Goal: Task Accomplishment & Management: Complete application form

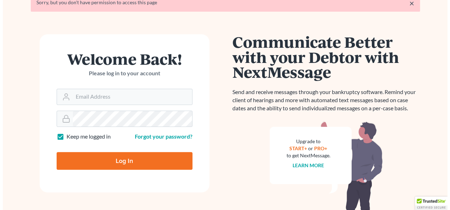
scroll to position [35, 0]
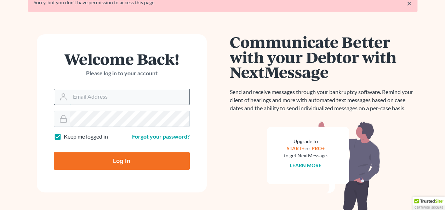
click at [98, 99] on input "Email Address" at bounding box center [129, 97] width 119 height 16
type input "[EMAIL_ADDRESS][DOMAIN_NAME]"
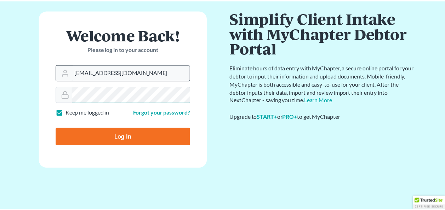
scroll to position [35, 0]
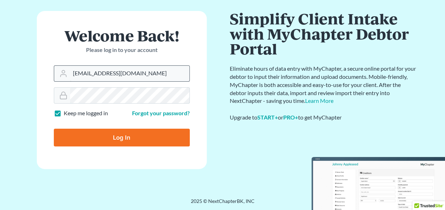
click at [54, 129] on input "Log In" at bounding box center [122, 138] width 136 height 18
type input "Thinking..."
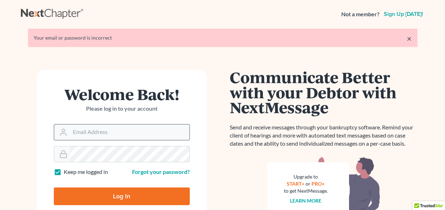
click at [100, 131] on input "Email Address" at bounding box center [129, 133] width 119 height 16
type input "[EMAIL_ADDRESS][DOMAIN_NAME]"
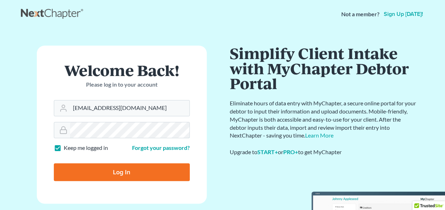
click at [54, 163] on input "Log In" at bounding box center [122, 172] width 136 height 18
type input "Thinking..."
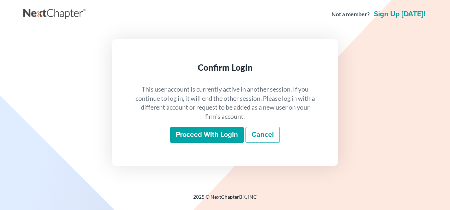
click at [215, 139] on input "Proceed with login" at bounding box center [207, 135] width 74 height 16
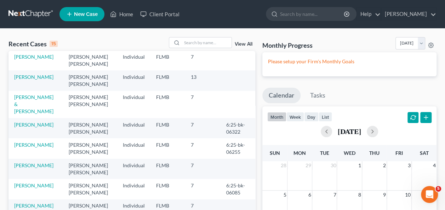
click at [80, 16] on span "New Case" at bounding box center [86, 14] width 24 height 5
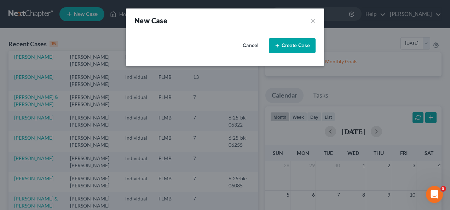
select select "15"
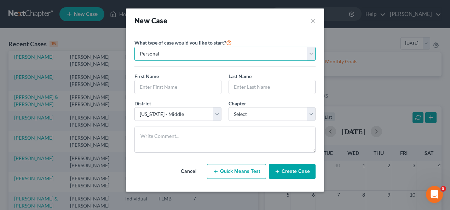
click at [154, 55] on select "Personal Business" at bounding box center [224, 54] width 181 height 14
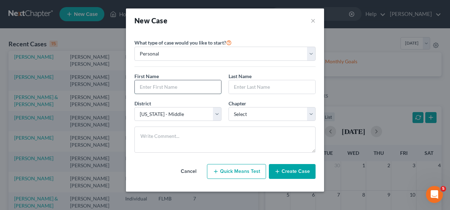
click at [154, 84] on input "text" at bounding box center [178, 86] width 86 height 13
type input "George"
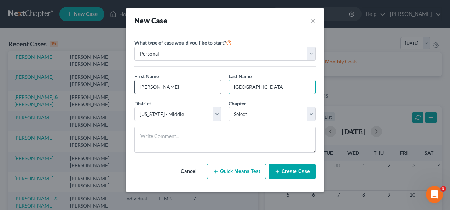
type input "Tunison"
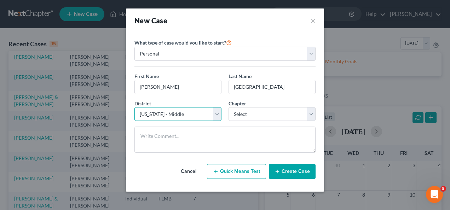
click at [163, 122] on div "District * Select Alabama - Middle Alabama - Northern Alabama - Southern Alaska…" at bounding box center [225, 113] width 188 height 27
click at [163, 118] on select "Select Alabama - Middle Alabama - Northern Alabama - Southern Alaska Arizona Ar…" at bounding box center [177, 114] width 87 height 14
click at [259, 111] on select "Select 7 11 12 13" at bounding box center [272, 114] width 87 height 14
select select "0"
click at [229, 107] on select "Select 7 11 12 13" at bounding box center [272, 114] width 87 height 14
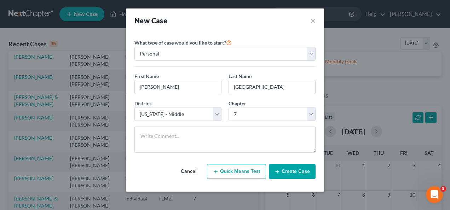
click at [275, 172] on button "Create Case" at bounding box center [292, 171] width 47 height 15
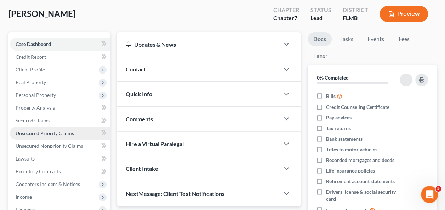
scroll to position [71, 0]
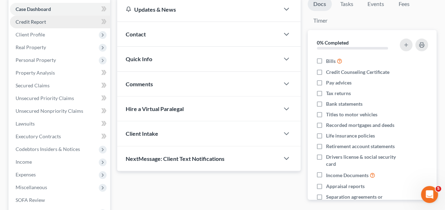
click at [35, 25] on link "Credit Report" at bounding box center [60, 22] width 100 height 13
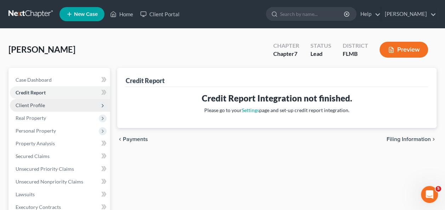
click at [53, 105] on span "Client Profile" at bounding box center [60, 105] width 100 height 13
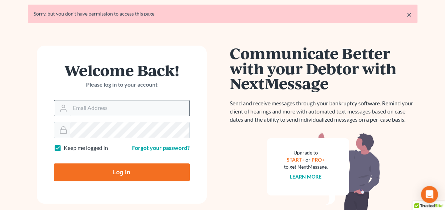
scroll to position [35, 0]
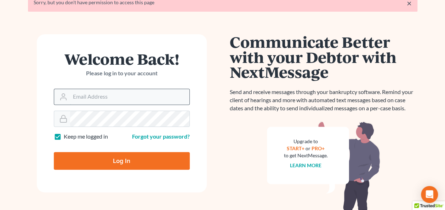
click at [101, 99] on input "Email Address" at bounding box center [129, 97] width 119 height 16
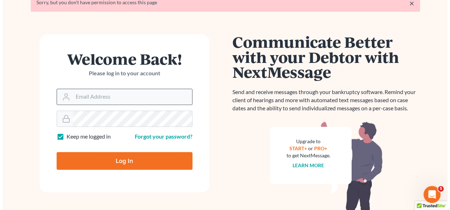
scroll to position [0, 0]
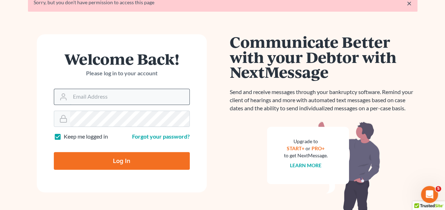
type input "craigbournelaw@yahoo.com"
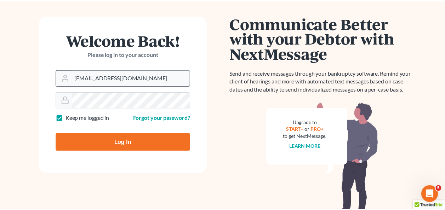
scroll to position [34, 0]
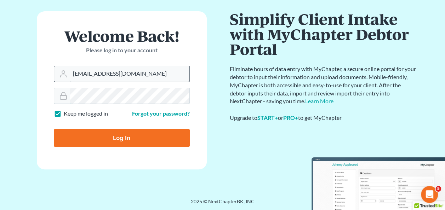
click at [54, 129] on input "Log In" at bounding box center [122, 138] width 136 height 18
type input "Thinking..."
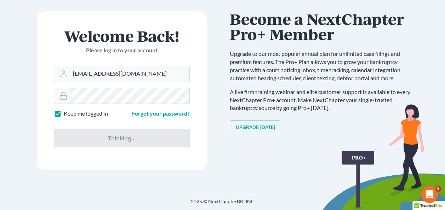
drag, startPoint x: 258, startPoint y: 116, endPoint x: 254, endPoint y: 113, distance: 5.3
click at [258, 115] on div "Communicate Better with your Debtor with NextMessage Send and receive messages …" at bounding box center [324, 70] width 188 height 119
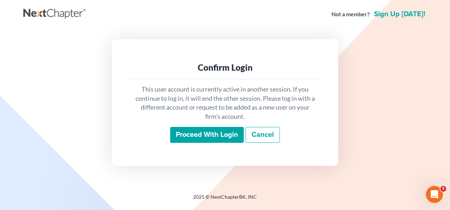
click at [197, 139] on input "Proceed with login" at bounding box center [207, 135] width 74 height 16
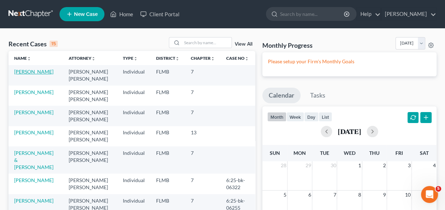
click at [30, 72] on link "Tunison, George" at bounding box center [33, 72] width 39 height 6
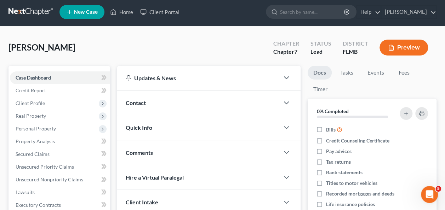
click at [30, 67] on div "Case Dashboard Payments Invoices Payments Payments Credit Report Client Profile…" at bounding box center [59, 186] width 102 height 241
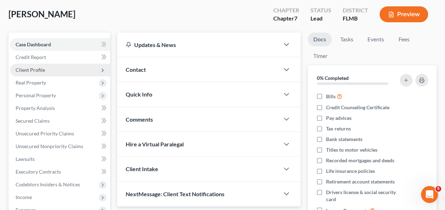
click at [31, 68] on span "Client Profile" at bounding box center [30, 70] width 29 height 6
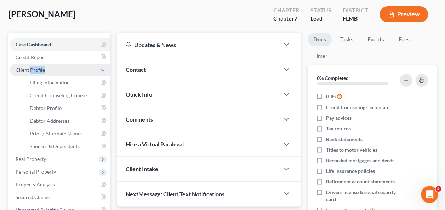
click at [31, 68] on span "Client Profile" at bounding box center [30, 70] width 29 height 6
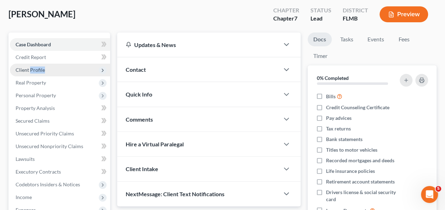
click at [32, 70] on span "Client Profile" at bounding box center [30, 70] width 29 height 6
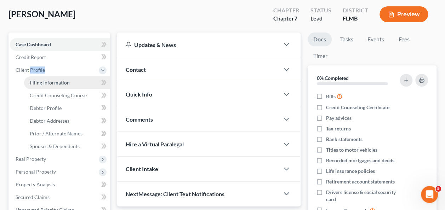
click at [40, 84] on span "Filing Information" at bounding box center [50, 83] width 40 height 6
select select "1"
select select "0"
select select "9"
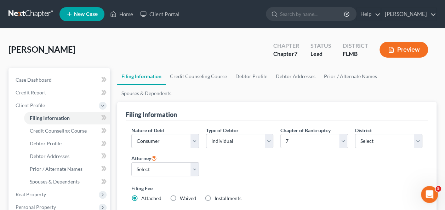
click at [293, 163] on div "Nature of Debt Select Business Consumer Other Nature of Business Select Clearin…" at bounding box center [277, 167] width 298 height 81
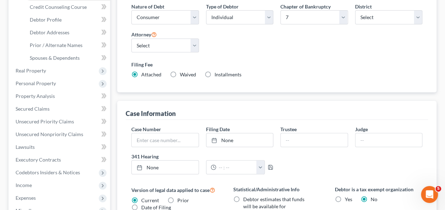
scroll to position [35, 0]
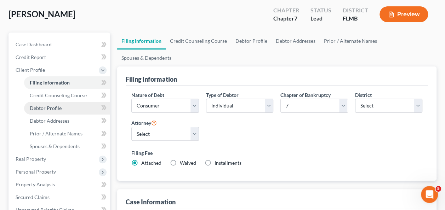
click at [50, 113] on link "Debtor Profile" at bounding box center [67, 108] width 86 height 13
select select "0"
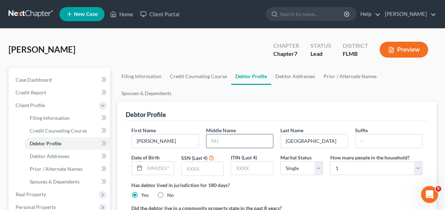
click at [216, 134] on input "text" at bounding box center [239, 140] width 67 height 13
type input "A."
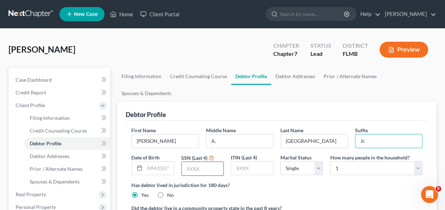
type input "Jr."
click at [280, 182] on div "Has debtor lived in jurisdiction for 180 days? Yes No Debtor must reside in jur…" at bounding box center [276, 190] width 291 height 17
click at [212, 162] on input "text" at bounding box center [203, 168] width 42 height 13
type input "6502"
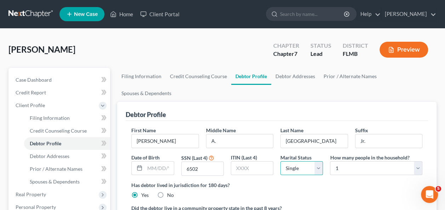
click at [289, 161] on select "Select Single Married Separated Divorced Widowed" at bounding box center [301, 168] width 42 height 14
select select "1"
click at [280, 161] on select "Select Single Married Separated Divorced Widowed" at bounding box center [301, 168] width 42 height 14
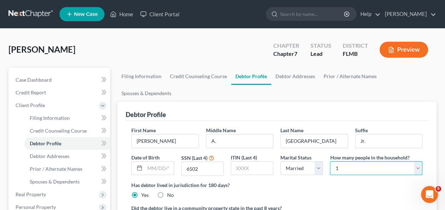
click at [343, 161] on select "Select 1 2 3 4 5 6 7 8 9 10 11 12 13 14 15 16 17 18 19 20" at bounding box center [376, 168] width 92 height 14
select select "1"
click at [330, 161] on select "Select 1 2 3 4 5 6 7 8 9 10 11 12 13 14 15 16 17 18 19 20" at bounding box center [376, 168] width 92 height 14
drag, startPoint x: 338, startPoint y: 192, endPoint x: 334, endPoint y: 191, distance: 4.1
click at [335, 205] on label "Did the debtor live in a community property state in the past 8 years?" at bounding box center [276, 208] width 291 height 7
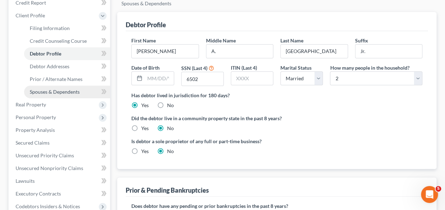
scroll to position [106, 0]
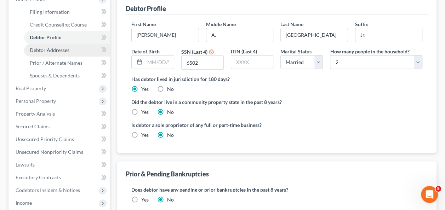
click at [49, 49] on span "Debtor Addresses" at bounding box center [50, 50] width 40 height 6
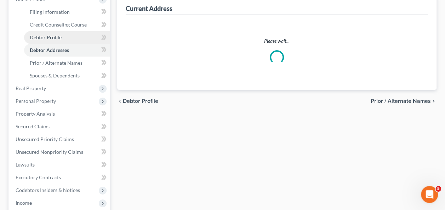
select select "0"
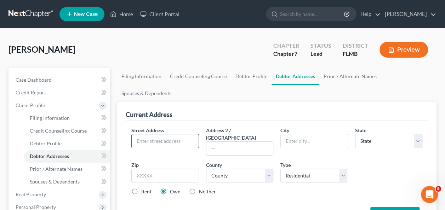
click at [159, 134] on input "text" at bounding box center [165, 140] width 67 height 13
click at [179, 134] on input "141 Hibiscus" at bounding box center [165, 140] width 67 height 13
type input "[STREET_ADDRESS]"
type input "L"
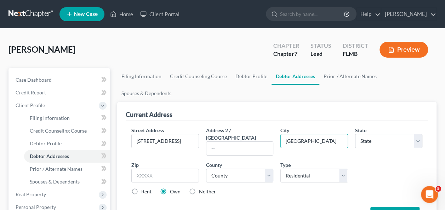
type input "Leesburg"
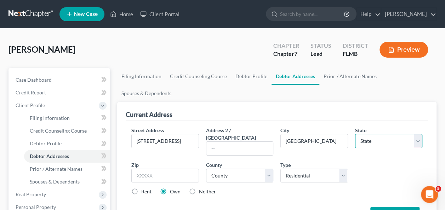
select select "9"
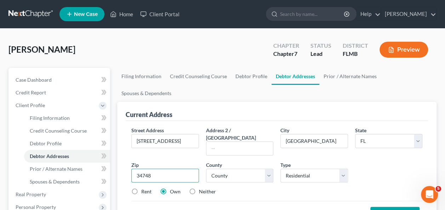
type input "34748"
drag, startPoint x: 400, startPoint y: 193, endPoint x: 397, endPoint y: 190, distance: 3.8
click at [400, 207] on button "Save Address" at bounding box center [394, 214] width 49 height 15
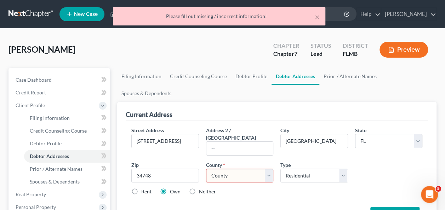
click at [217, 169] on select "County Alachua County Baker County Bay County Bradford County Brevard County Br…" at bounding box center [239, 176] width 67 height 14
select select "33"
click at [206, 169] on select "County Alachua County Baker County Bay County Bradford County Brevard County Br…" at bounding box center [239, 176] width 67 height 14
click at [246, 171] on div "Street Address * 141 Hibiscus Way Address 2 / PO Box City * Leesburg State * St…" at bounding box center [277, 164] width 298 height 75
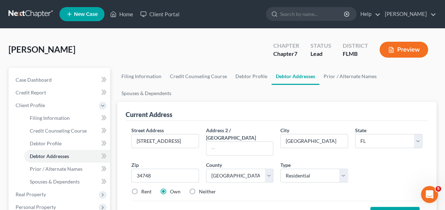
click at [394, 155] on div "Street Address * 141 Hibiscus Way Address 2 / PO Box City * Leesburg State * St…" at bounding box center [277, 164] width 298 height 75
click at [393, 155] on div "Street Address * 141 Hibiscus Way Address 2 / PO Box City * Leesburg State * St…" at bounding box center [277, 164] width 298 height 75
click at [392, 155] on div "Street Address * 141 Hibiscus Way Address 2 / PO Box City * Leesburg State * St…" at bounding box center [277, 164] width 298 height 75
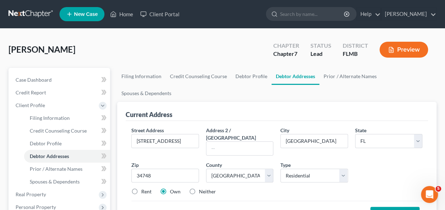
click at [394, 151] on div "Street Address * 141 Hibiscus Way Address 2 / PO Box City * Leesburg State * St…" at bounding box center [277, 164] width 298 height 75
click at [403, 153] on div "Street Address * 141 Hibiscus Way Address 2 / PO Box City * Leesburg State * St…" at bounding box center [277, 164] width 298 height 75
click at [395, 207] on button "Save Address" at bounding box center [394, 214] width 49 height 15
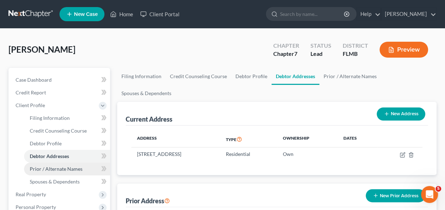
click at [69, 174] on link "Prior / Alternate Names" at bounding box center [67, 169] width 86 height 13
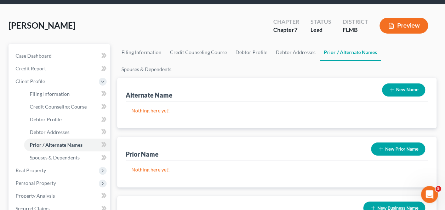
scroll to position [35, 0]
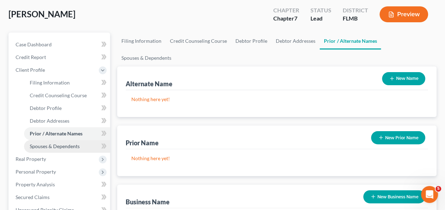
click at [48, 152] on link "Spouses & Dependents" at bounding box center [67, 146] width 86 height 13
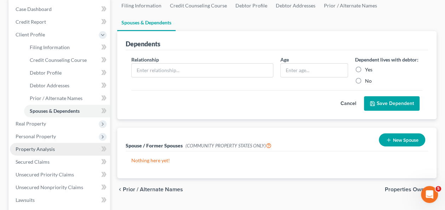
scroll to position [106, 0]
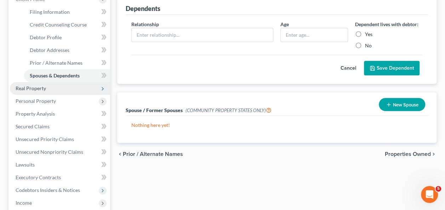
click at [37, 91] on span "Real Property" at bounding box center [60, 88] width 100 height 13
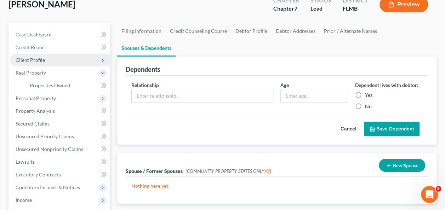
scroll to position [35, 0]
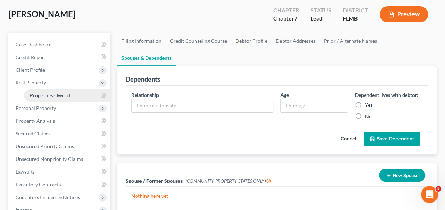
click at [53, 95] on span "Properties Owned" at bounding box center [50, 95] width 40 height 6
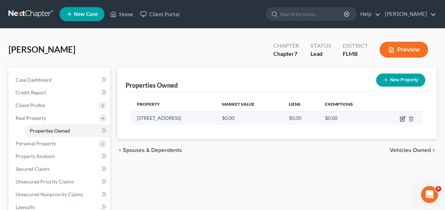
click at [403, 120] on icon "button" at bounding box center [403, 119] width 6 height 6
select select "9"
select select "33"
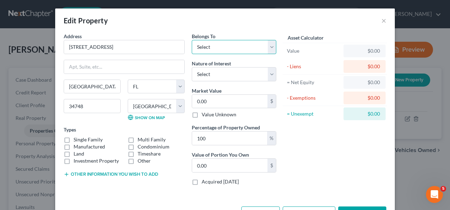
click at [226, 46] on select "Select Debtor 1 Only Debtor 2 Only Debtor 1 And Debtor 2 Only At Least One Of T…" at bounding box center [234, 47] width 85 height 14
select select "3"
click at [192, 40] on select "Select Debtor 1 Only Debtor 2 Only Debtor 1 And Debtor 2 Only At Least One Of T…" at bounding box center [234, 47] width 85 height 14
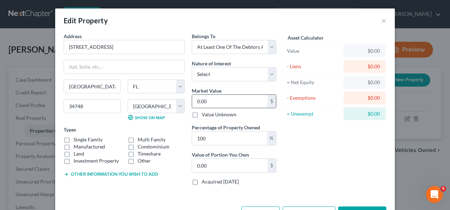
type input "1"
type input "1.00"
type input "120"
type input "120.00"
type input "12"
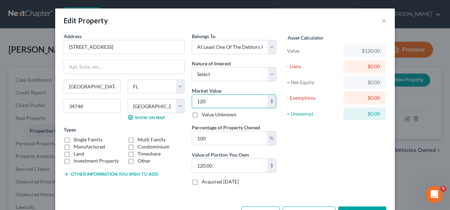
type input "12.00"
type input "1"
type input "1.00"
type input "10"
type input "10.00"
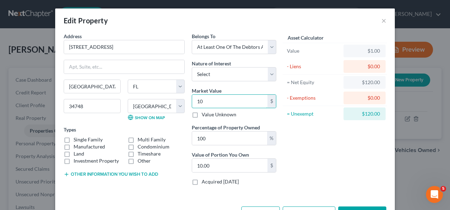
type input "102"
type input "102.00"
type input "1020"
type input "1,020.00"
type input "1,0200"
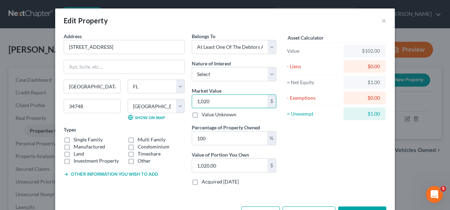
type input "10,200.00"
type input "10,2000"
type input "102,000.00"
type input "102,000"
click at [74, 150] on label "Land" at bounding box center [79, 153] width 11 height 7
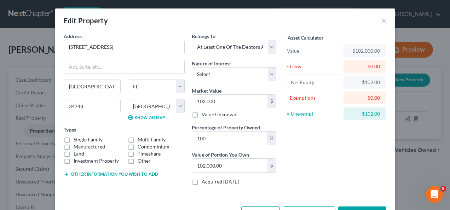
click at [76, 150] on input "Land" at bounding box center [78, 152] width 5 height 5
checkbox input "true"
click at [74, 146] on label "Manufactured" at bounding box center [89, 146] width 31 height 7
click at [76, 146] on input "Manufactured" at bounding box center [78, 145] width 5 height 5
checkbox input "true"
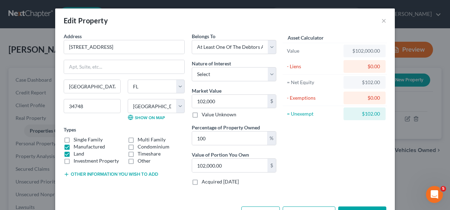
click at [74, 154] on label "Land" at bounding box center [79, 153] width 11 height 7
click at [76, 154] on input "Land" at bounding box center [78, 152] width 5 height 5
checkbox input "false"
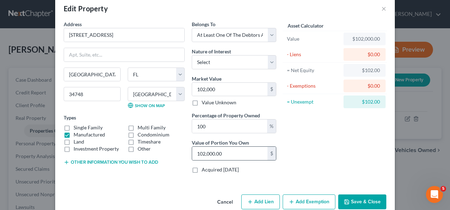
scroll to position [24, 0]
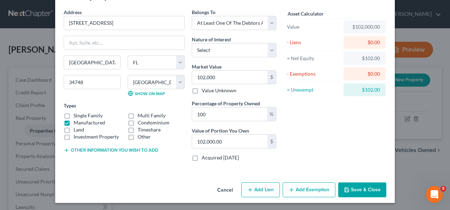
click at [202, 157] on label "Acquired within 1,215 days" at bounding box center [220, 157] width 37 height 7
click at [205, 157] on input "Acquired within 1,215 days" at bounding box center [207, 156] width 5 height 5
checkbox input "true"
click at [294, 187] on button "Add Exemption" at bounding box center [309, 190] width 53 height 15
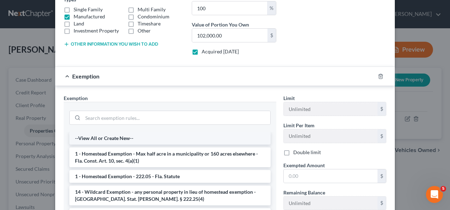
scroll to position [35, 0]
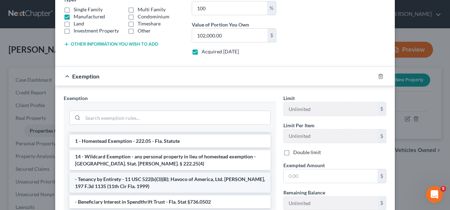
click at [142, 187] on li "- Tenancy by Entirety - 11 USC 522(b)(3)(B); Havoco of America, Ltd. v. Hill, 1…" at bounding box center [169, 183] width 201 height 20
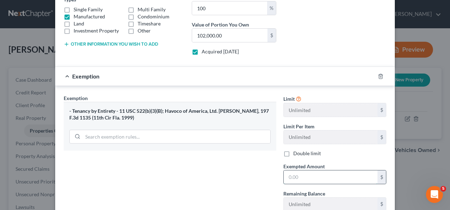
click at [297, 176] on input "text" at bounding box center [331, 177] width 94 height 13
type input "102,000"
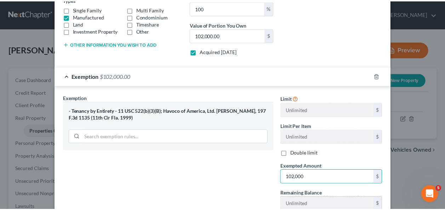
scroll to position [179, 0]
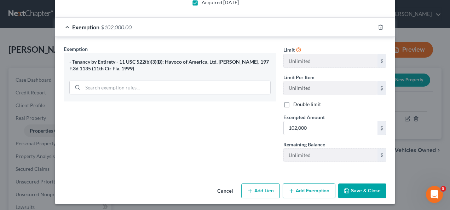
click at [368, 189] on button "Save & Close" at bounding box center [362, 191] width 48 height 15
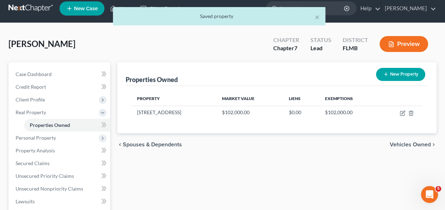
scroll to position [71, 0]
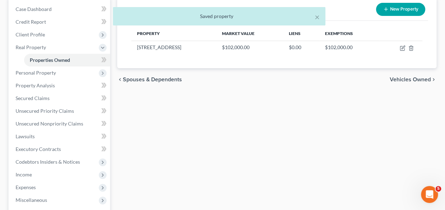
click at [260, 131] on div "Properties Owned New Property Property Market Value Liens Exemptions 141 Hibisc…" at bounding box center [277, 144] width 326 height 294
click at [256, 155] on div "Properties Owned New Property Property Market Value Liens Exemptions 141 Hibisc…" at bounding box center [277, 144] width 326 height 294
click at [50, 74] on span "Personal Property" at bounding box center [36, 73] width 40 height 6
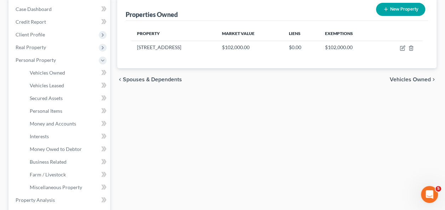
click at [274, 163] on div "Properties Owned New Property Property Market Value Liens Exemptions 141 Hibisc…" at bounding box center [277, 201] width 326 height 409
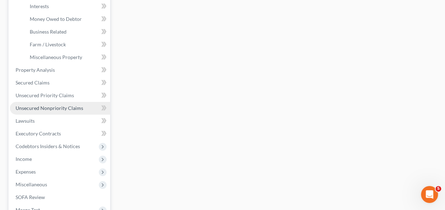
scroll to position [212, 0]
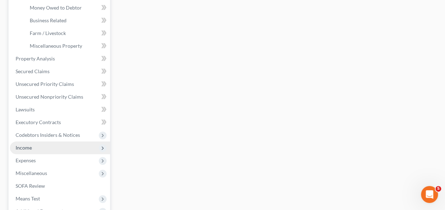
click at [31, 145] on span "Income" at bounding box center [24, 148] width 16 height 6
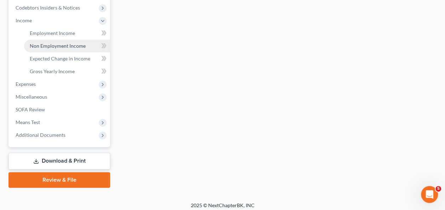
click at [52, 49] on link "Non Employment Income" at bounding box center [67, 46] width 86 height 13
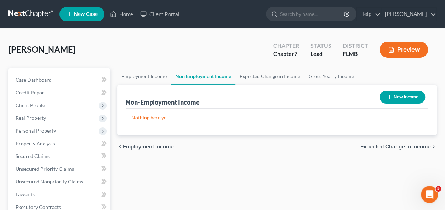
click at [403, 98] on button "New Income" at bounding box center [402, 97] width 46 height 13
select select "0"
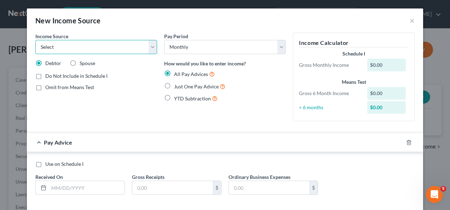
click at [42, 51] on select "Select Unemployment Disability (from employer) Pension Retirement Social Securi…" at bounding box center [96, 47] width 122 height 14
select select "4"
click at [35, 40] on select "Select Unemployment Disability (from employer) Pension Retirement Social Securi…" at bounding box center [96, 47] width 122 height 14
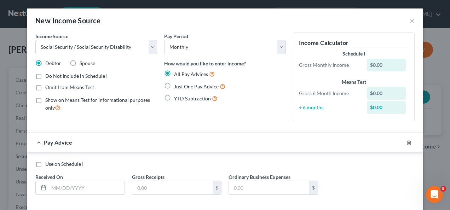
click at [161, 116] on div "Pay Period Select Monthly Twice Monthly Every Other Week Weekly How would you l…" at bounding box center [225, 80] width 129 height 94
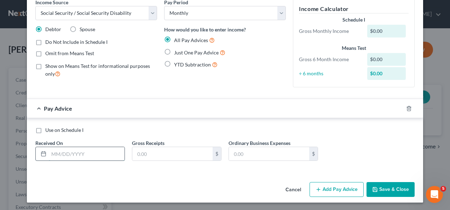
click at [69, 155] on input "text" at bounding box center [87, 153] width 76 height 13
click at [174, 53] on label "Just One Pay Advice" at bounding box center [199, 52] width 51 height 8
click at [177, 53] on input "Just One Pay Advice" at bounding box center [179, 50] width 5 height 5
radio input "true"
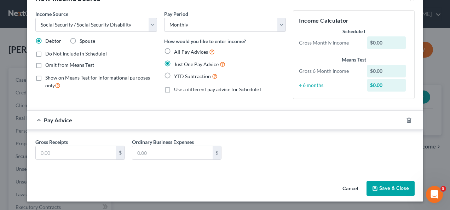
scroll to position [21, 0]
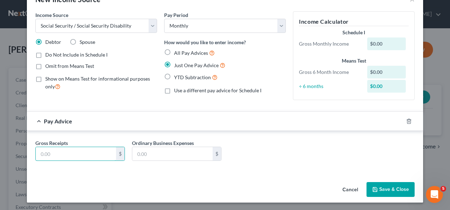
drag, startPoint x: 85, startPoint y: 151, endPoint x: 84, endPoint y: 144, distance: 7.3
click at [84, 151] on input "text" at bounding box center [76, 153] width 80 height 13
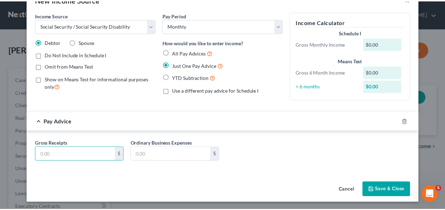
scroll to position [16, 0]
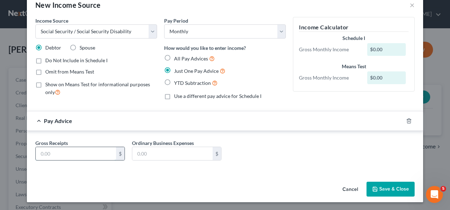
click at [69, 153] on input "text" at bounding box center [76, 153] width 80 height 13
type input "2,138"
click at [386, 194] on button "Save & Close" at bounding box center [391, 189] width 48 height 15
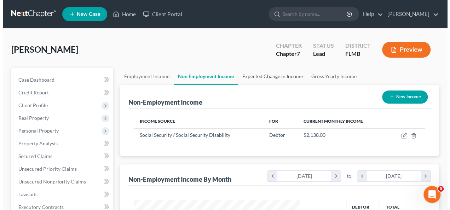
scroll to position [126, 178]
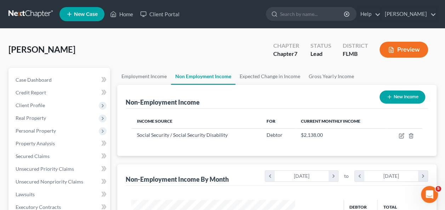
click at [394, 96] on button "New Income" at bounding box center [402, 97] width 46 height 13
select select "0"
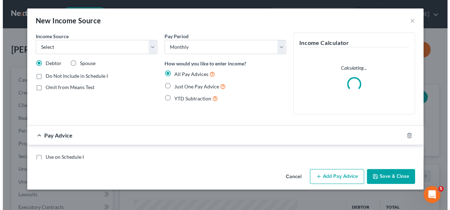
scroll to position [126, 180]
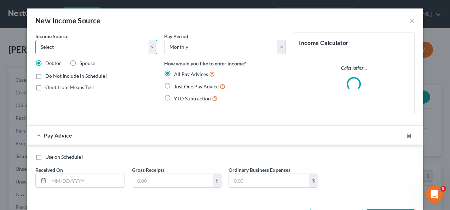
click at [104, 53] on select "Select Unemployment Disability (from employer) Pension Retirement Social Securi…" at bounding box center [96, 47] width 122 height 14
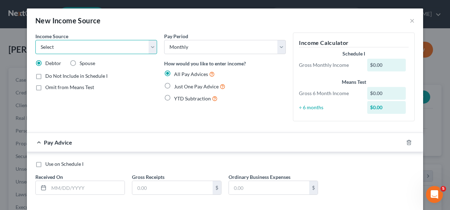
select select "4"
click at [35, 40] on select "Select Unemployment Disability (from employer) Pension Retirement Social Securi…" at bounding box center [96, 47] width 122 height 14
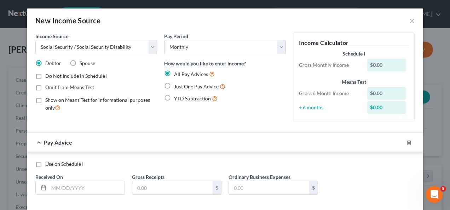
click at [241, 99] on div "YTD Subtraction" at bounding box center [225, 98] width 122 height 8
click at [237, 97] on div "YTD Subtraction" at bounding box center [225, 98] width 122 height 8
click at [80, 64] on label "Spouse" at bounding box center [88, 63] width 16 height 7
click at [82, 64] on input "Spouse" at bounding box center [84, 62] width 5 height 5
radio input "true"
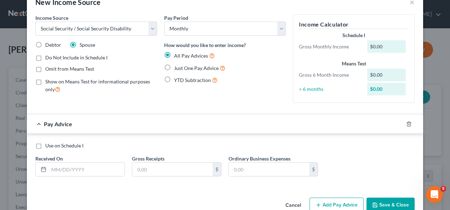
scroll to position [34, 0]
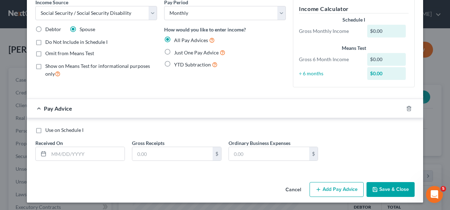
click at [143, 102] on div "Pay Advice" at bounding box center [215, 108] width 377 height 19
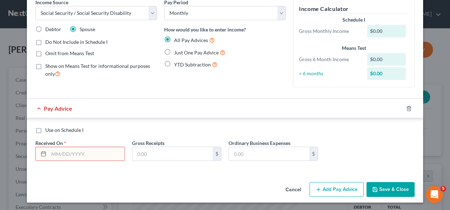
click at [137, 89] on div "Income Source * Select Unemployment Disability (from employer) Pension Retireme…" at bounding box center [96, 46] width 129 height 94
click at [109, 91] on div "Income Source * Select Unemployment Disability (from employer) Pension Retireme…" at bounding box center [96, 46] width 129 height 94
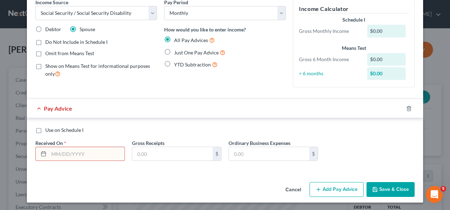
click at [109, 91] on div "Income Source * Select Unemployment Disability (from employer) Pension Retireme…" at bounding box center [96, 46] width 129 height 94
click at [174, 51] on label "Just One Pay Advice" at bounding box center [199, 52] width 51 height 8
click at [177, 51] on input "Just One Pay Advice" at bounding box center [179, 50] width 5 height 5
radio input "true"
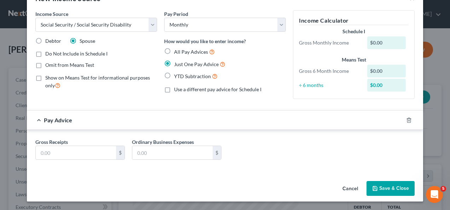
scroll to position [21, 0]
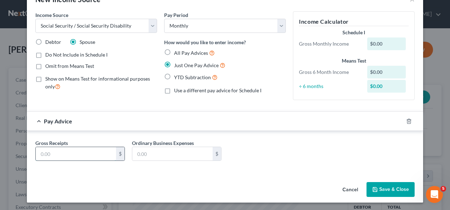
click at [72, 150] on input "text" at bounding box center [76, 153] width 80 height 13
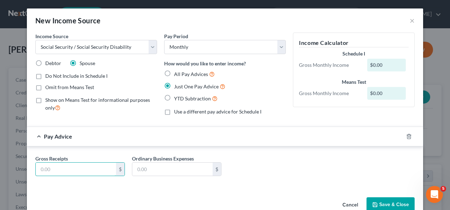
scroll to position [16, 0]
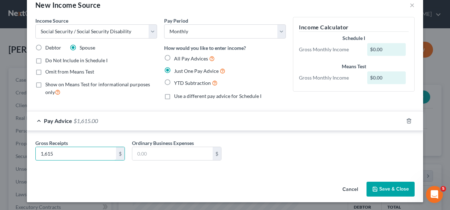
type input "1,615"
click at [278, 149] on div "Gross Receipts 1,615 $ Ordinary Business Expenses $" at bounding box center [225, 152] width 386 height 27
click at [140, 101] on div "Income Source * Select Unemployment Disability (from employer) Pension Retireme…" at bounding box center [96, 61] width 129 height 88
click at [135, 113] on div "Pay Advice $1,615.00" at bounding box center [215, 120] width 377 height 19
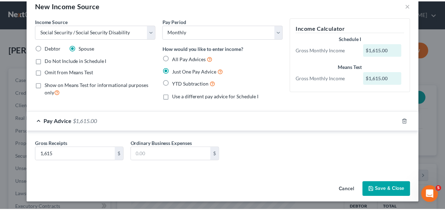
scroll to position [0, 0]
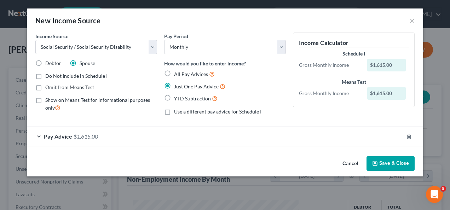
click at [135, 107] on label "Show on Means Test for informational purposes only" at bounding box center [101, 104] width 112 height 15
click at [53, 101] on input "Show on Means Test for informational purposes only" at bounding box center [50, 99] width 5 height 5
checkbox input "true"
click at [132, 117] on div "Income Source * Select Unemployment Disability (from employer) Pension Retireme…" at bounding box center [96, 77] width 129 height 88
drag, startPoint x: 333, startPoint y: 124, endPoint x: 336, endPoint y: 127, distance: 4.8
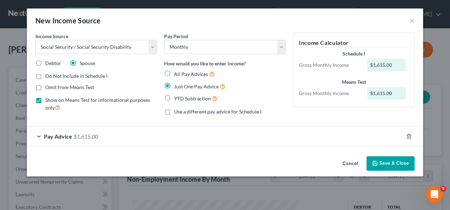
click at [336, 127] on form "Income Source * Select Unemployment Disability (from employer) Pension Retireme…" at bounding box center [224, 90] width 379 height 114
click at [392, 168] on button "Save & Close" at bounding box center [391, 163] width 48 height 15
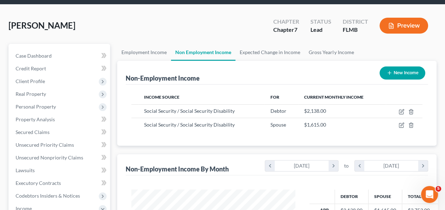
scroll to position [35, 0]
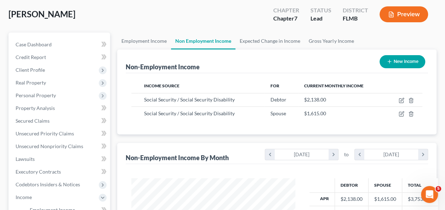
drag, startPoint x: 209, startPoint y: 67, endPoint x: 217, endPoint y: 65, distance: 7.7
click at [210, 67] on div "Non-Employment Income New Income" at bounding box center [277, 62] width 302 height 24
click at [44, 71] on span "Client Profile" at bounding box center [30, 70] width 29 height 6
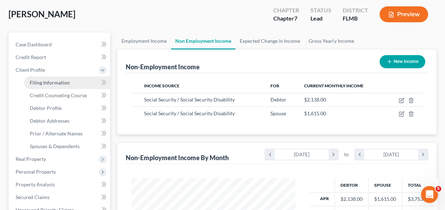
click at [55, 85] on span "Filing Information" at bounding box center [50, 83] width 40 height 6
select select "1"
select select "0"
select select "15"
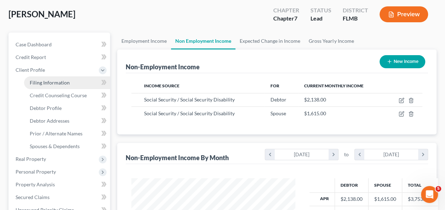
select select "0"
select select "9"
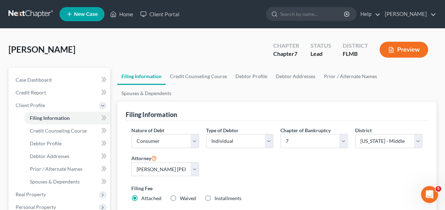
drag, startPoint x: 294, startPoint y: 144, endPoint x: 109, endPoint y: 134, distance: 185.7
click at [294, 144] on div "Nature of Debt Select Business Consumer Other Nature of Business Select Clearin…" at bounding box center [277, 167] width 298 height 81
click at [68, 134] on link "Credit Counseling Course" at bounding box center [67, 131] width 86 height 13
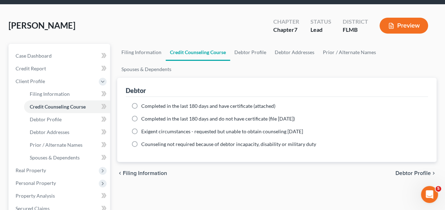
scroll to position [35, 0]
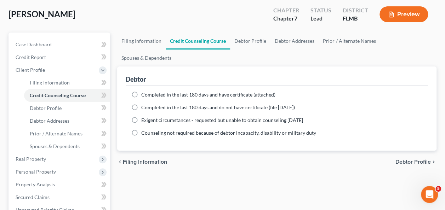
click at [141, 104] on label "Completed in the last 180 days and do not have certificate (file [DATE])" at bounding box center [218, 107] width 154 height 7
click at [144, 104] on input "Completed in the last 180 days and do not have certificate (file [DATE])" at bounding box center [146, 106] width 5 height 5
radio input "true"
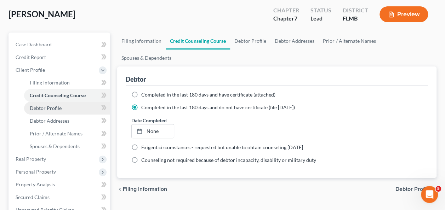
click at [43, 111] on link "Debtor Profile" at bounding box center [67, 108] width 86 height 13
select select "1"
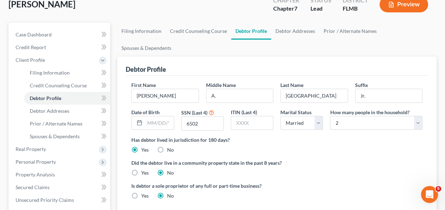
scroll to position [71, 0]
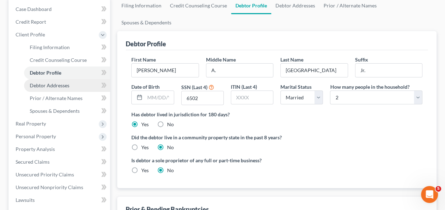
click at [57, 88] on span "Debtor Addresses" at bounding box center [50, 85] width 40 height 6
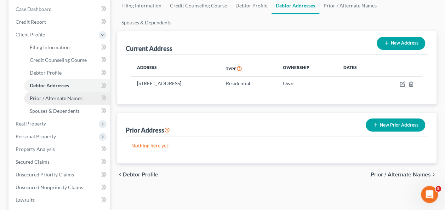
click at [55, 98] on span "Prior / Alternate Names" at bounding box center [56, 98] width 53 height 6
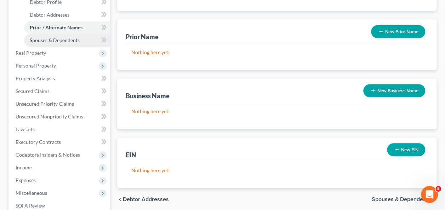
click at [72, 42] on span "Spouses & Dependents" at bounding box center [55, 40] width 50 height 6
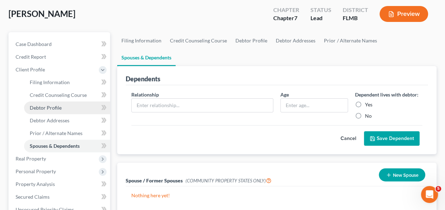
scroll to position [71, 0]
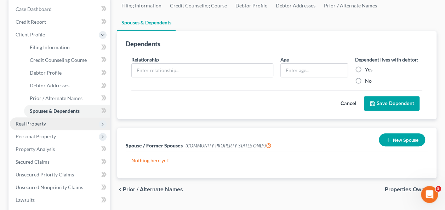
click at [28, 126] on span "Real Property" at bounding box center [31, 124] width 30 height 6
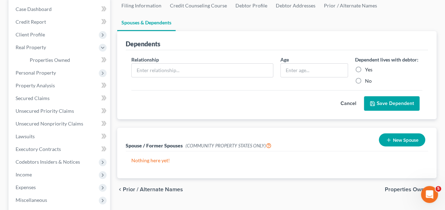
drag, startPoint x: 252, startPoint y: 196, endPoint x: 198, endPoint y: 171, distance: 59.2
click at [252, 196] on div "Filing Information Credit Counseling Course Debtor Profile Debtor Addresses Pri…" at bounding box center [277, 144] width 326 height 294
click at [31, 74] on span "Personal Property" at bounding box center [36, 73] width 40 height 6
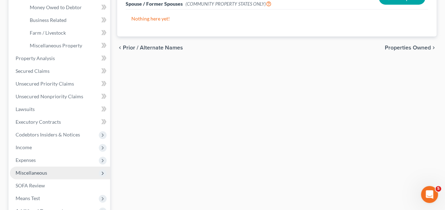
scroll to position [248, 0]
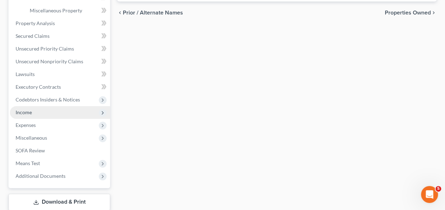
click at [23, 115] on span "Income" at bounding box center [24, 112] width 16 height 6
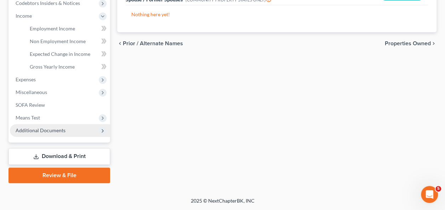
scroll to position [216, 0]
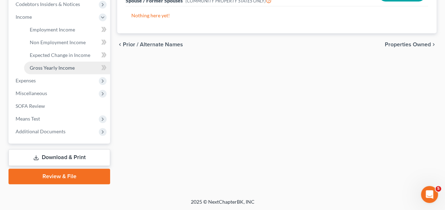
drag, startPoint x: 44, startPoint y: 71, endPoint x: 35, endPoint y: 66, distance: 10.1
click at [35, 66] on span "Gross Yearly Income" at bounding box center [52, 68] width 45 height 6
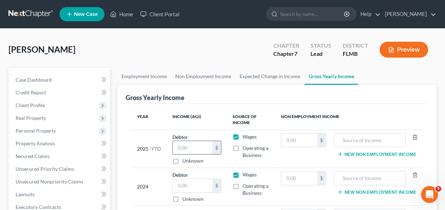
click at [187, 148] on input "text" at bounding box center [193, 147] width 40 height 13
type input "37,527"
drag, startPoint x: 358, startPoint y: 136, endPoint x: 355, endPoint y: 130, distance: 6.8
click at [358, 135] on input "text" at bounding box center [370, 140] width 64 height 13
click at [242, 137] on label "Wages" at bounding box center [249, 136] width 14 height 7
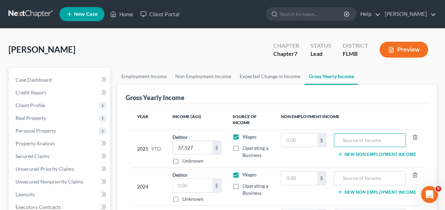
click at [245, 137] on input "Wages" at bounding box center [247, 135] width 5 height 5
checkbox input "false"
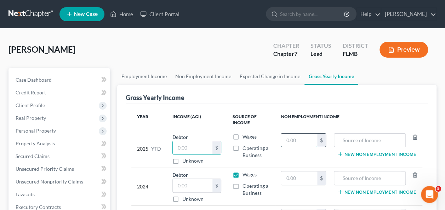
click at [288, 139] on input "text" at bounding box center [299, 140] width 36 height 13
type input "37,527"
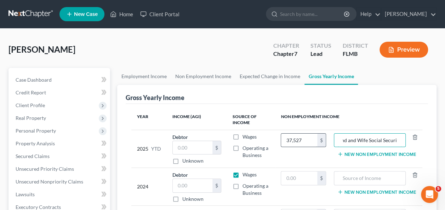
scroll to position [0, 18]
type input "Husband and Wife Social Security"
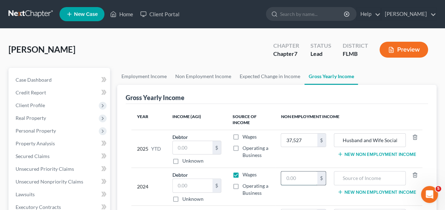
click at [300, 179] on input "text" at bounding box center [299, 178] width 36 height 13
type input "48,088"
type input "Husband and Wife Social Securityy"
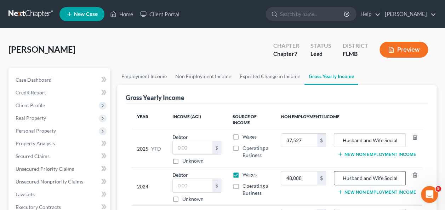
click at [384, 180] on input "Husband and Wife Social Securityy" at bounding box center [370, 178] width 64 height 13
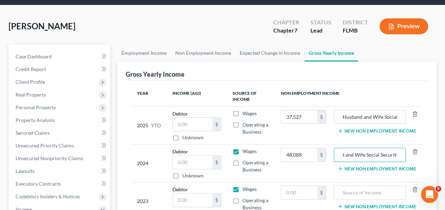
scroll to position [106, 0]
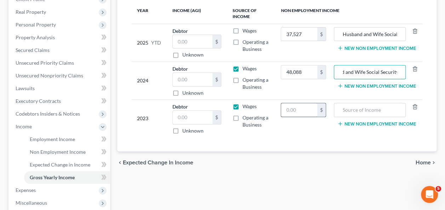
type input "Husband and Wife Social Security"
click at [294, 108] on input "text" at bounding box center [299, 109] width 36 height 13
type input "46,614"
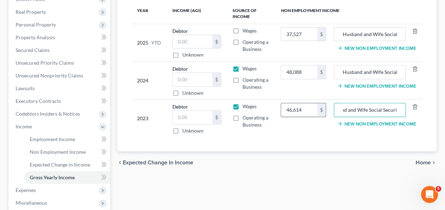
scroll to position [0, 18]
type input "Husband and Wife Social Security"
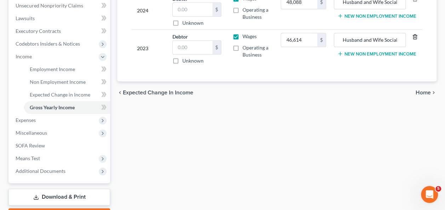
scroll to position [177, 0]
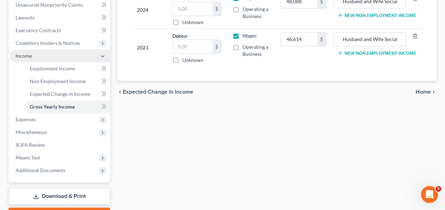
click at [28, 54] on span "Income" at bounding box center [24, 56] width 16 height 6
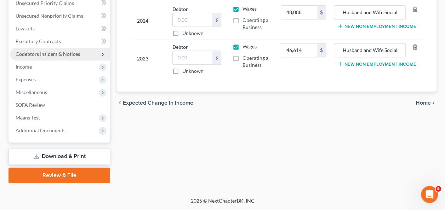
scroll to position [165, 0]
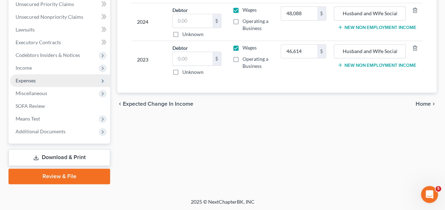
click at [33, 78] on span "Expenses" at bounding box center [26, 81] width 20 height 6
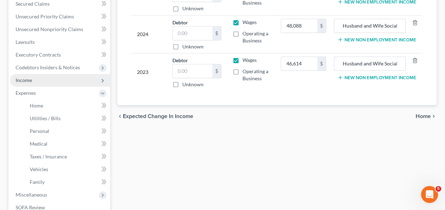
scroll to position [142, 0]
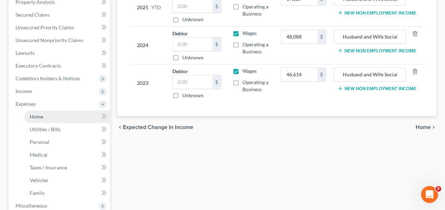
click at [45, 117] on link "Home" at bounding box center [67, 116] width 86 height 13
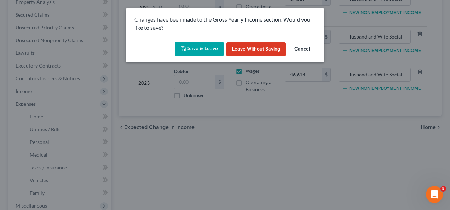
click at [217, 50] on button "Save & Leave" at bounding box center [199, 49] width 49 height 15
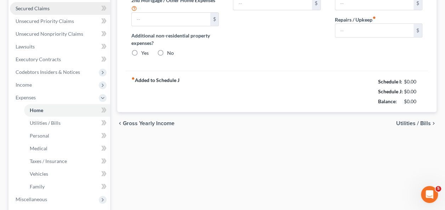
drag, startPoint x: 37, startPoint y: 80, endPoint x: 39, endPoint y: 86, distance: 5.6
click at [37, 80] on ul "Case Dashboard Payments Invoices Payments Payments Credit Report Client Profile" at bounding box center [60, 85] width 100 height 318
type input "0.00"
radio input "true"
type input "0.00"
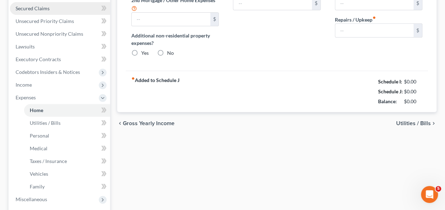
type input "0.00"
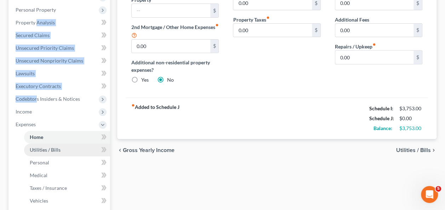
scroll to position [142, 0]
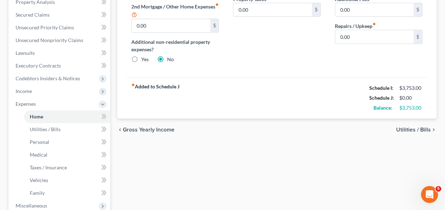
drag, startPoint x: 193, startPoint y: 185, endPoint x: 184, endPoint y: 181, distance: 10.2
click at [193, 185] on div "Home Utilities / Bills Personal Medical Taxes / Insurance Vehicles Family Debto…" at bounding box center [277, 111] width 326 height 371
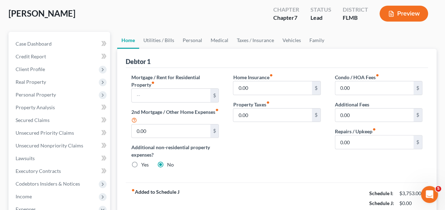
scroll to position [35, 0]
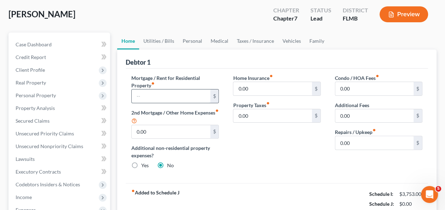
click at [157, 96] on input "text" at bounding box center [171, 96] width 78 height 13
click at [200, 98] on input "text" at bounding box center [171, 96] width 78 height 13
click at [352, 87] on input "0.00" at bounding box center [374, 88] width 78 height 13
click at [365, 93] on input "0.00" at bounding box center [374, 88] width 78 height 13
click at [174, 95] on input "text" at bounding box center [171, 96] width 78 height 13
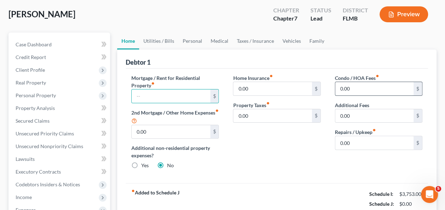
click at [361, 88] on input "0.00" at bounding box center [374, 88] width 78 height 13
type input "348"
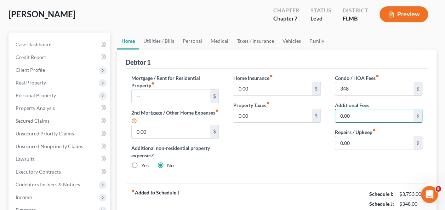
drag, startPoint x: 292, startPoint y: 163, endPoint x: 270, endPoint y: 146, distance: 27.7
click at [291, 163] on div "Home Insurance fiber_manual_record 0.00 $ Property Taxes fiber_manual_record 0.…" at bounding box center [277, 124] width 102 height 101
click at [355, 144] on input "0.00" at bounding box center [374, 142] width 78 height 13
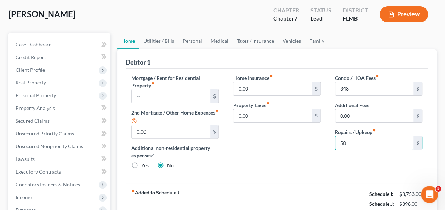
type input "50"
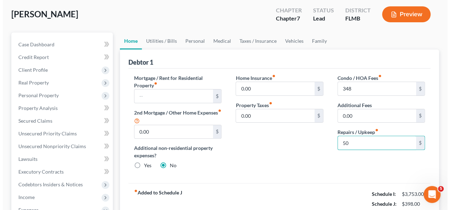
scroll to position [166, 0]
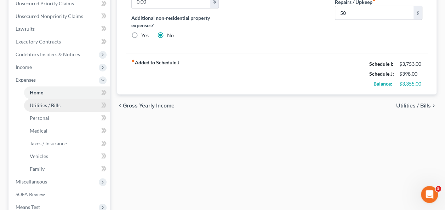
click at [44, 108] on span "Utilities / Bills" at bounding box center [45, 105] width 31 height 6
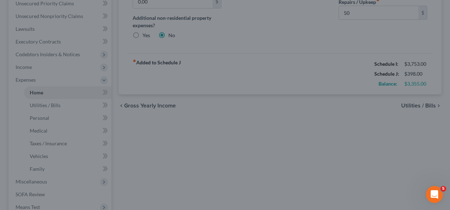
click at [51, 110] on div at bounding box center [225, 105] width 450 height 210
drag, startPoint x: 221, startPoint y: 132, endPoint x: 218, endPoint y: 116, distance: 15.8
click at [222, 130] on div at bounding box center [225, 105] width 450 height 210
click at [257, 144] on div at bounding box center [225, 105] width 450 height 210
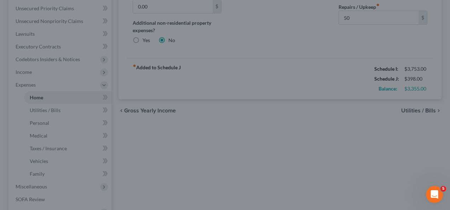
click at [265, 73] on div at bounding box center [225, 105] width 450 height 210
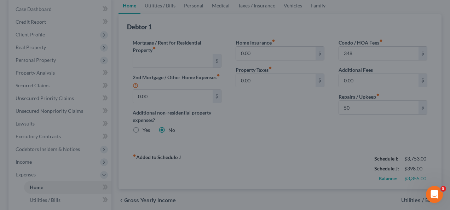
scroll to position [35, 0]
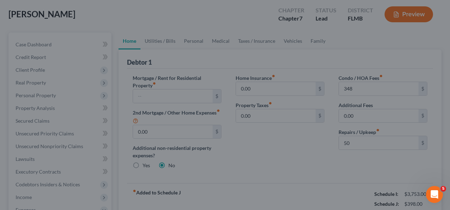
click at [258, 109] on div at bounding box center [225, 105] width 450 height 210
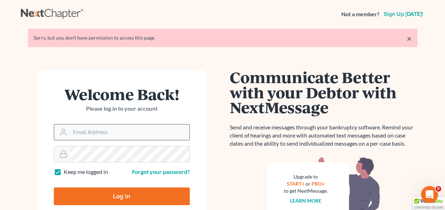
click at [132, 126] on input "Email Address" at bounding box center [129, 133] width 119 height 16
type input "craigbournelaw@yahoo.com"
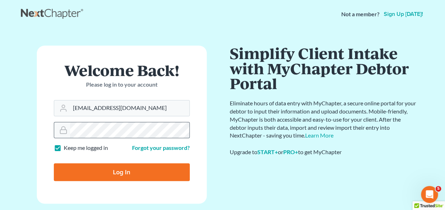
click at [54, 163] on input "Log In" at bounding box center [122, 172] width 136 height 18
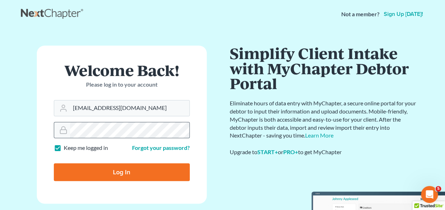
type input "Thinking..."
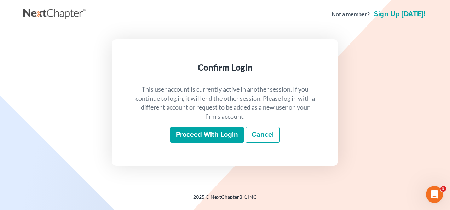
click at [211, 138] on input "Proceed with login" at bounding box center [207, 135] width 74 height 16
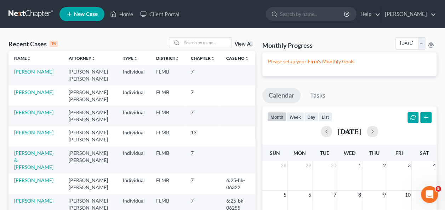
click at [35, 70] on link "[PERSON_NAME]" at bounding box center [33, 72] width 39 height 6
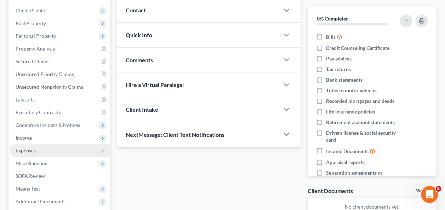
scroll to position [106, 0]
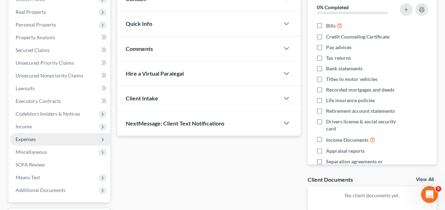
click at [29, 143] on span "Expenses" at bounding box center [60, 139] width 100 height 13
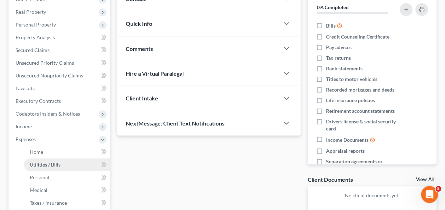
click at [41, 162] on span "Utilities / Bills" at bounding box center [45, 165] width 31 height 6
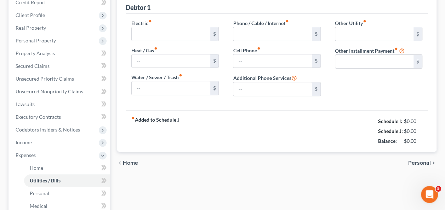
type input "0.00"
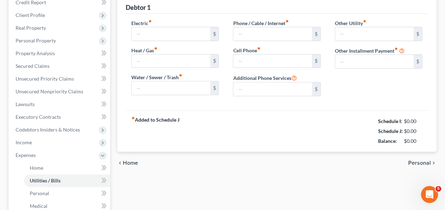
type input "0.00"
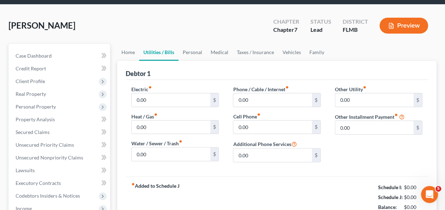
scroll to position [35, 0]
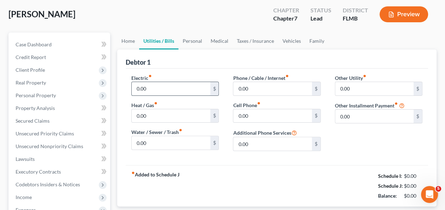
click at [171, 93] on input "0.00" at bounding box center [171, 88] width 78 height 13
type input "175"
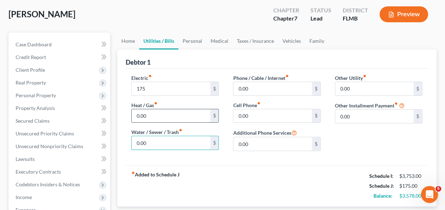
click at [148, 115] on input "0.00" at bounding box center [171, 115] width 78 height 13
click at [261, 87] on input "0.00" at bounding box center [272, 88] width 78 height 13
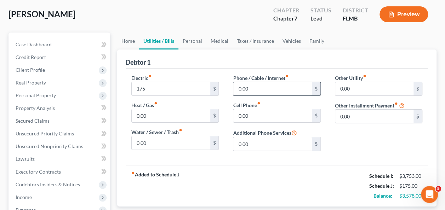
click at [262, 86] on input "0.00" at bounding box center [272, 88] width 78 height 13
click at [257, 117] on input "0.00" at bounding box center [272, 115] width 78 height 13
type input "120"
click at [274, 88] on input "0.00" at bounding box center [272, 88] width 78 height 13
click at [358, 161] on div "Electric fiber_manual_record 175 $ Heat / Gas fiber_manual_record 0.00 $ Water …" at bounding box center [277, 117] width 302 height 97
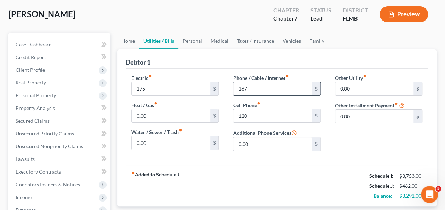
click at [265, 90] on input "167" at bounding box center [272, 88] width 78 height 13
type input "182"
click at [374, 154] on div "Other Utility fiber_manual_record 0.00 $ Other Installment Payment fiber_manual…" at bounding box center [379, 115] width 102 height 82
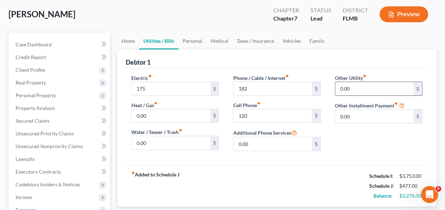
click at [359, 84] on input "0.00" at bounding box center [374, 88] width 78 height 13
click at [352, 155] on div "Other Utility fiber_manual_record 0.00 $ Other Installment Payment fiber_manual…" at bounding box center [379, 115] width 102 height 82
click at [269, 121] on input "120" at bounding box center [272, 115] width 78 height 13
drag, startPoint x: 366, startPoint y: 135, endPoint x: 348, endPoint y: 115, distance: 26.8
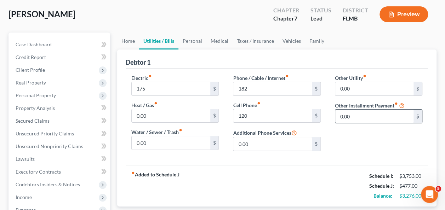
click at [366, 134] on div "Other Utility fiber_manual_record 0.00 $ Other Installment Payment fiber_manual…" at bounding box center [379, 115] width 102 height 82
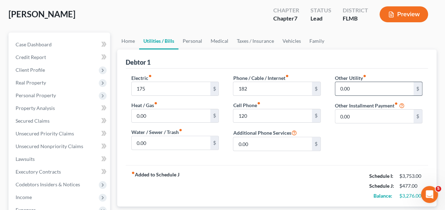
click at [356, 88] on input "0.00" at bounding box center [374, 88] width 78 height 13
click at [359, 145] on div "Other Utility fiber_manual_record 0.00 $ Other Installment Payment fiber_manual…" at bounding box center [379, 115] width 102 height 82
click at [358, 153] on div "Other Utility fiber_manual_record 0.00 $ Other Installment Payment fiber_manual…" at bounding box center [379, 115] width 102 height 82
click at [358, 108] on label "Other Installment Payment fiber_manual_record" at bounding box center [366, 105] width 63 height 7
click at [348, 149] on div "Other Utility fiber_manual_record 0.00 $ Other Installment Payment fiber_manual…" at bounding box center [379, 115] width 102 height 82
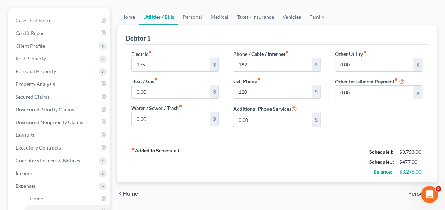
scroll to position [71, 0]
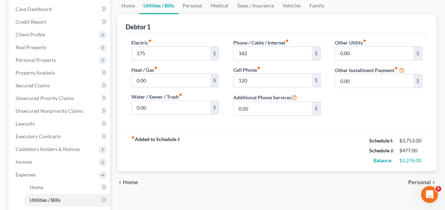
click at [301, 154] on div "fiber_manual_record Added to Schedule J Schedule I: $3,753.00 Schedule J: $477.…" at bounding box center [277, 150] width 302 height 41
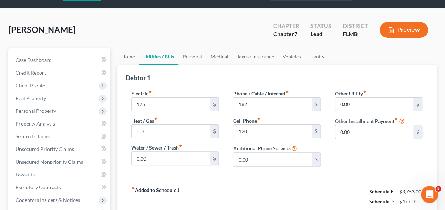
scroll to position [35, 0]
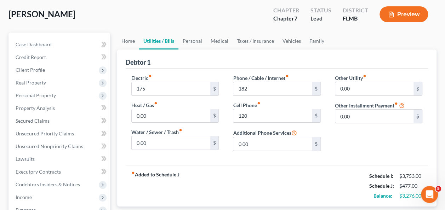
click at [345, 142] on div "Other Utility fiber_manual_record 0.00 $ Other Installment Payment fiber_manual…" at bounding box center [379, 115] width 102 height 82
drag, startPoint x: 345, startPoint y: 142, endPoint x: 230, endPoint y: 161, distance: 117.0
click at [344, 142] on div "Other Utility fiber_manual_record 0.00 $ Other Installment Payment fiber_manual…" at bounding box center [379, 115] width 102 height 82
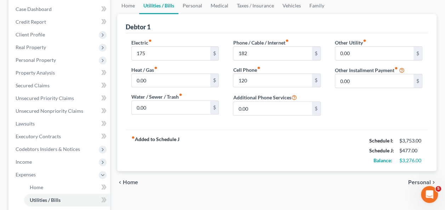
scroll to position [0, 0]
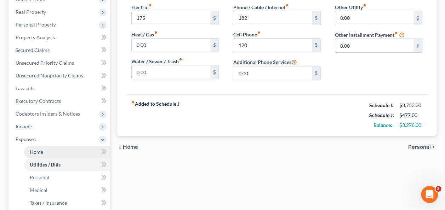
click at [43, 155] on link "Home" at bounding box center [67, 152] width 86 height 13
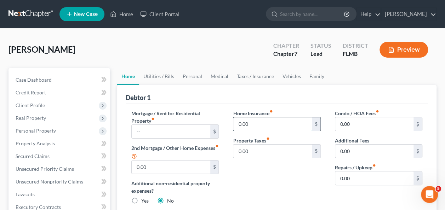
click at [273, 121] on input "0.00" at bounding box center [272, 123] width 78 height 13
type input "235"
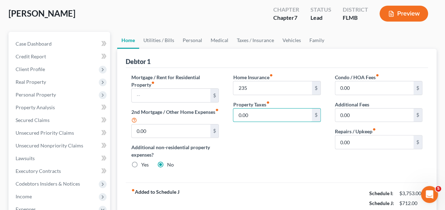
scroll to position [71, 0]
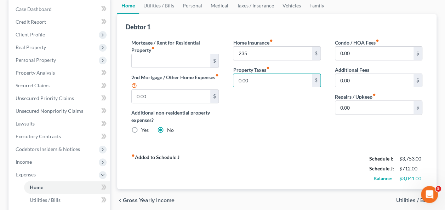
click at [288, 133] on div "Home Insurance fiber_manual_record 235 $ Property Taxes fiber_manual_record 0.0…" at bounding box center [277, 89] width 102 height 101
click at [251, 69] on label "Property Taxes fiber_manual_record" at bounding box center [251, 69] width 36 height 7
click at [252, 77] on input "0.00" at bounding box center [272, 80] width 78 height 13
click at [258, 79] on input "0.00" at bounding box center [272, 80] width 78 height 13
drag, startPoint x: 259, startPoint y: 78, endPoint x: 245, endPoint y: 77, distance: 14.2
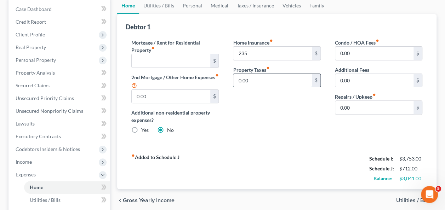
click at [245, 77] on input "0.00" at bounding box center [272, 80] width 78 height 13
click at [266, 94] on div "Home Insurance fiber_manual_record 235 $ Property Taxes fiber_manual_record 0.0…" at bounding box center [277, 89] width 102 height 101
click at [263, 77] on input "0.00" at bounding box center [272, 80] width 78 height 13
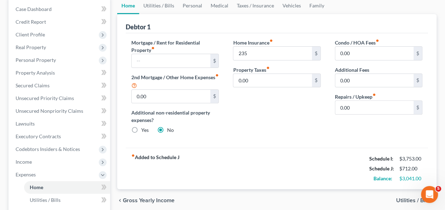
click at [259, 139] on div "Home Insurance fiber_manual_record 235 $ Property Taxes fiber_manual_record 0.0…" at bounding box center [277, 89] width 102 height 101
click at [242, 101] on div "Home Insurance fiber_manual_record 235 $ Property Taxes fiber_manual_record 0.0…" at bounding box center [277, 89] width 102 height 101
click at [250, 128] on div "Home Insurance fiber_manual_record 235 $ Property Taxes fiber_manual_record 0.0…" at bounding box center [277, 89] width 102 height 101
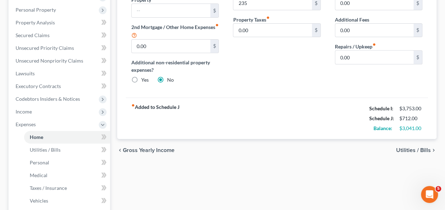
scroll to position [106, 0]
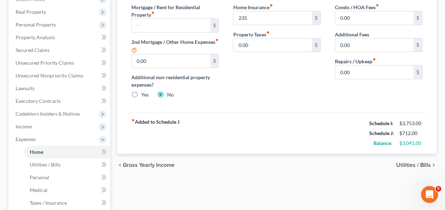
click at [272, 130] on div "fiber_manual_record Added to Schedule J Schedule I: $3,753.00 Schedule J: $712.…" at bounding box center [277, 133] width 302 height 41
click at [262, 52] on div "Home Insurance fiber_manual_record 235 $ Property Taxes fiber_manual_record 0.0…" at bounding box center [277, 54] width 102 height 101
drag, startPoint x: 275, startPoint y: 100, endPoint x: 349, endPoint y: 99, distance: 73.6
click at [278, 100] on div "Home Insurance fiber_manual_record 235 $ Property Taxes fiber_manual_record 0.0…" at bounding box center [277, 54] width 102 height 101
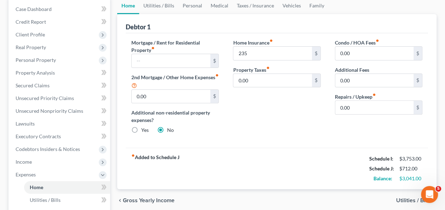
click at [262, 150] on div "fiber_manual_record Added to Schedule J Schedule I: $3,753.00 Schedule J: $712.…" at bounding box center [277, 168] width 302 height 41
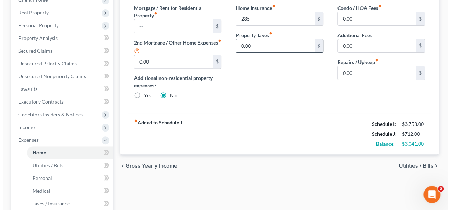
scroll to position [35, 0]
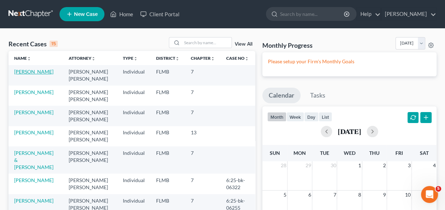
click at [18, 73] on link "[PERSON_NAME]" at bounding box center [33, 72] width 39 height 6
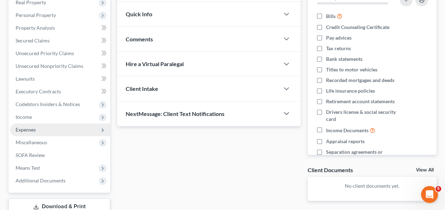
scroll to position [142, 0]
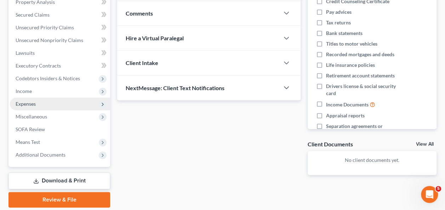
click at [37, 105] on span "Expenses" at bounding box center [60, 104] width 100 height 13
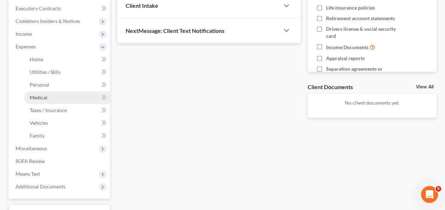
scroll to position [212, 0]
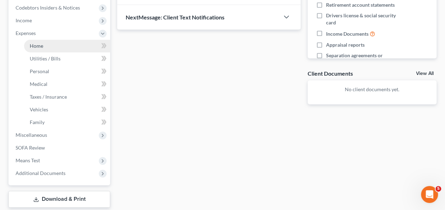
click at [38, 48] on span "Home" at bounding box center [36, 46] width 13 height 6
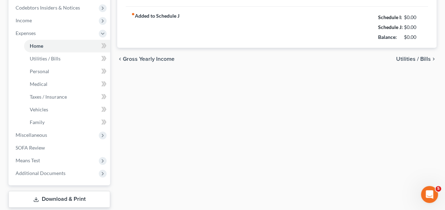
type input "0.00"
radio input "true"
type input "0.00"
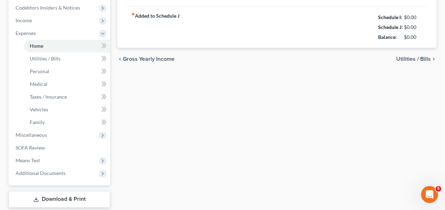
type input "0.00"
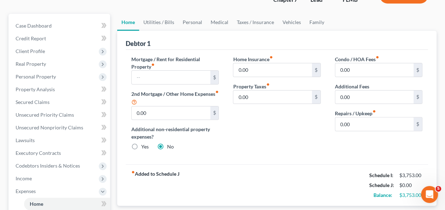
scroll to position [71, 0]
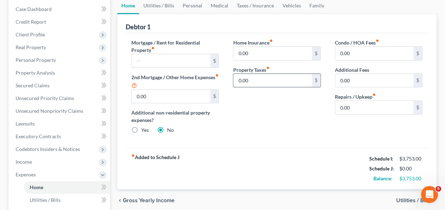
click at [259, 79] on input "0.00" at bounding box center [272, 80] width 78 height 13
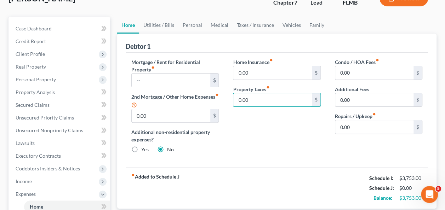
scroll to position [35, 0]
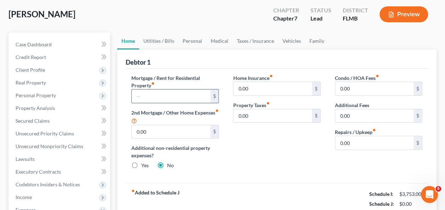
click at [154, 99] on input "text" at bounding box center [171, 96] width 78 height 13
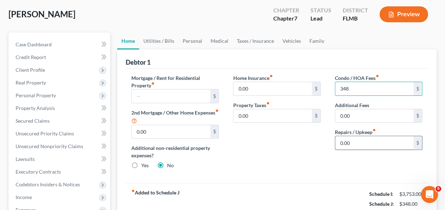
type input "348"
click at [368, 142] on input "0.00" at bounding box center [374, 142] width 78 height 13
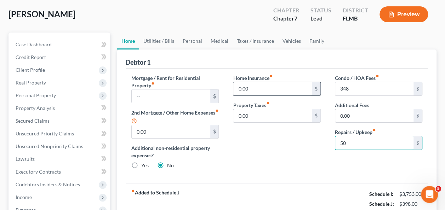
type input "50"
click at [256, 92] on input "0.00" at bounding box center [272, 88] width 78 height 13
type input "235"
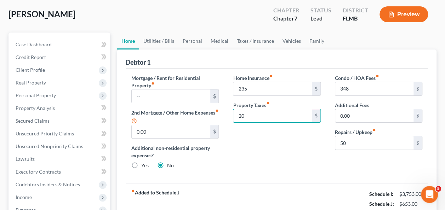
type input "20"
click at [243, 174] on div "Mortgage / Rent for Residential Property fiber_manual_record $ 2nd Mortgage / O…" at bounding box center [277, 126] width 302 height 115
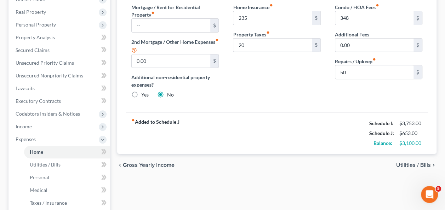
click at [243, 93] on div "Home Insurance fiber_manual_record 235 $ Property Taxes fiber_manual_record 20 $" at bounding box center [277, 54] width 102 height 101
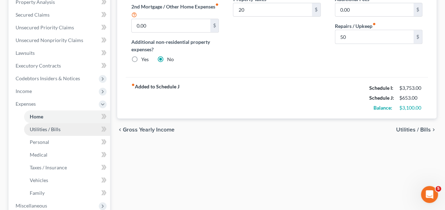
click at [46, 130] on span "Utilities / Bills" at bounding box center [45, 129] width 31 height 6
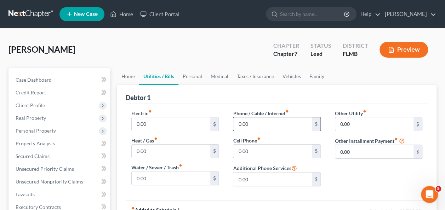
click at [272, 120] on input "0.00" at bounding box center [272, 123] width 78 height 13
type input "182"
type input "120"
click at [171, 127] on input "0.00" at bounding box center [171, 123] width 78 height 13
type input "175"
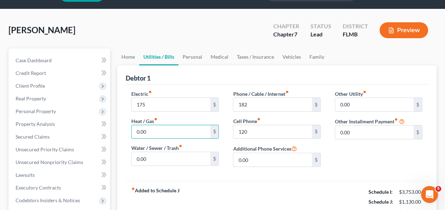
scroll to position [35, 0]
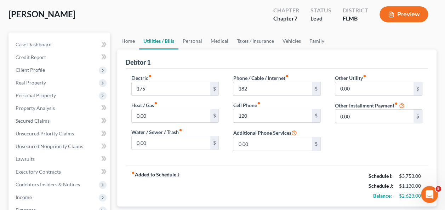
click at [385, 140] on div "Other Utility fiber_manual_record 0.00 $ Other Installment Payment fiber_manual…" at bounding box center [379, 115] width 102 height 82
drag, startPoint x: 358, startPoint y: 127, endPoint x: 366, endPoint y: 121, distance: 10.1
click at [358, 127] on div "Other Utility fiber_manual_record 0.00 $ Other Installment Payment fiber_manual…" at bounding box center [379, 115] width 102 height 82
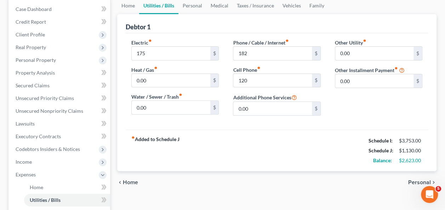
click at [352, 122] on div "Electric fiber_manual_record 175 $ Heat / Gas fiber_manual_record 0.00 $ Water …" at bounding box center [277, 81] width 302 height 97
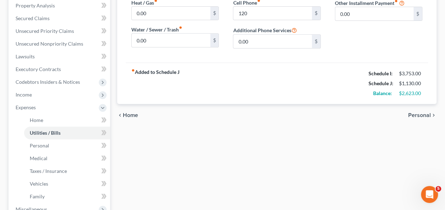
scroll to position [177, 0]
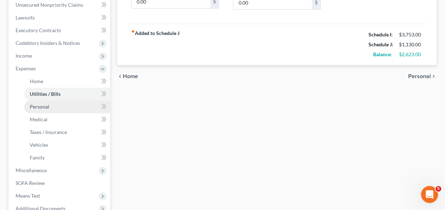
click at [48, 108] on span "Personal" at bounding box center [39, 107] width 19 height 6
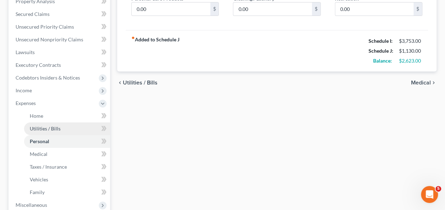
scroll to position [142, 0]
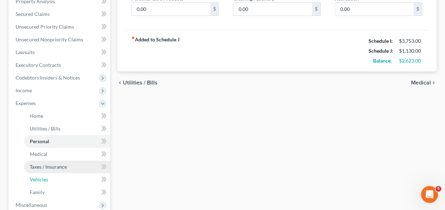
drag, startPoint x: 42, startPoint y: 178, endPoint x: 57, endPoint y: 172, distance: 15.1
click at [42, 177] on span "Vehicles" at bounding box center [39, 180] width 18 height 6
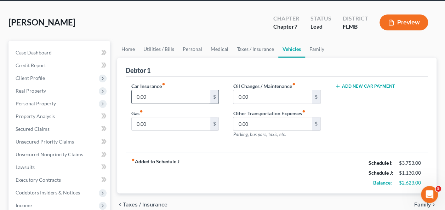
scroll to position [38, 0]
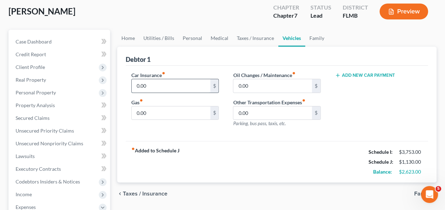
click at [163, 81] on input "0.00" at bounding box center [171, 85] width 78 height 13
type input "185"
type input "260"
click at [258, 88] on input "50" at bounding box center [272, 85] width 78 height 13
type input "60"
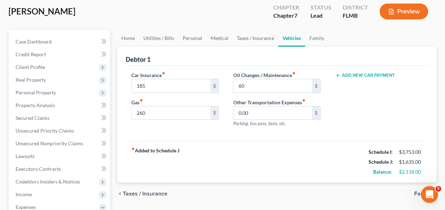
click at [360, 118] on div "Add New Car Payment" at bounding box center [379, 102] width 102 height 62
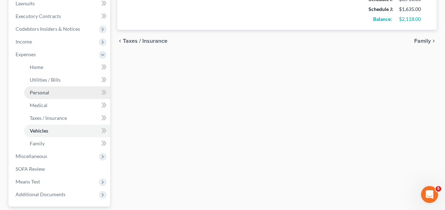
scroll to position [180, 0]
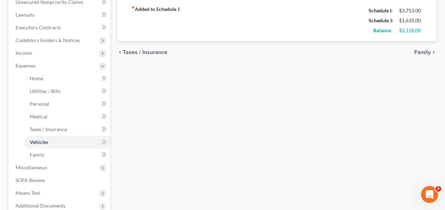
click at [210, 135] on div "Home Utilities / Bills Personal Medical Taxes / Insurance Vehicles Family Debto…" at bounding box center [277, 73] width 326 height 371
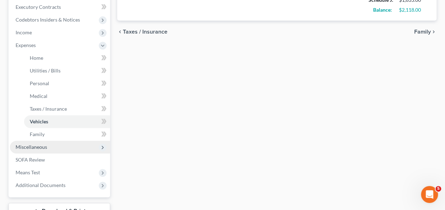
scroll to position [215, 0]
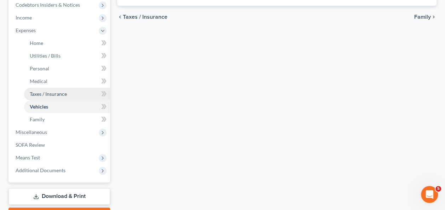
click at [35, 93] on span "Taxes / Insurance" at bounding box center [48, 94] width 37 height 6
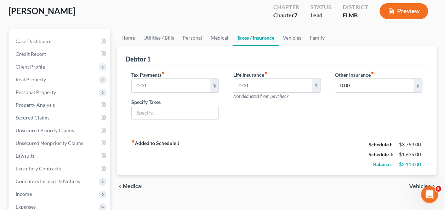
scroll to position [142, 0]
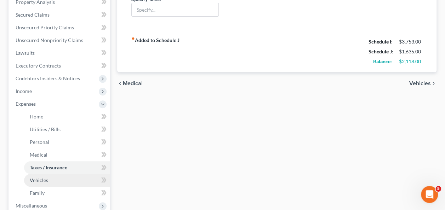
click at [35, 178] on span "Vehicles" at bounding box center [39, 180] width 18 height 6
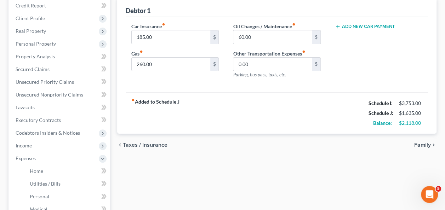
scroll to position [98, 0]
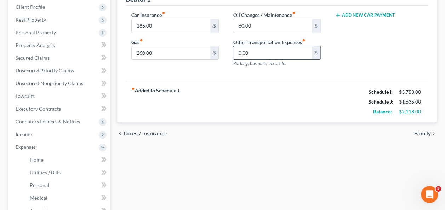
click at [260, 51] on input "0.00" at bounding box center [272, 52] width 78 height 13
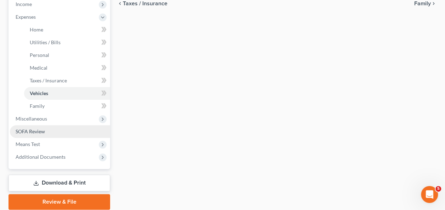
scroll to position [240, 0]
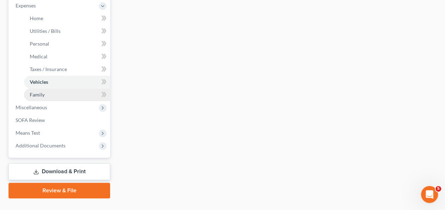
click at [42, 94] on span "Family" at bounding box center [37, 95] width 15 height 6
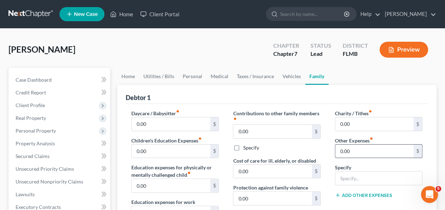
click at [370, 145] on input "0.00" at bounding box center [374, 151] width 78 height 13
type input "175"
type input "v"
type input "Wife's car warranty"
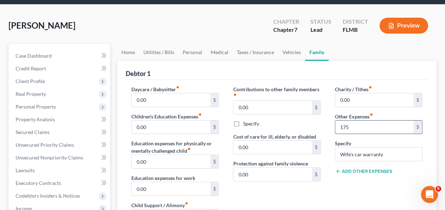
scroll to position [35, 0]
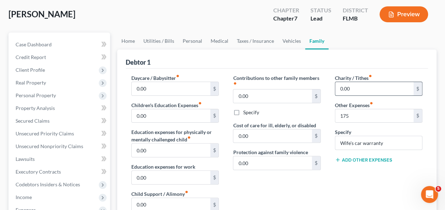
click at [373, 85] on input "0.00" at bounding box center [374, 88] width 78 height 13
click at [357, 93] on input "0.00" at bounding box center [374, 88] width 78 height 13
drag, startPoint x: 358, startPoint y: 90, endPoint x: 289, endPoint y: 86, distance: 68.7
click at [289, 86] on div "Daycare / Babysitter fiber_manual_record 0.00 $ Children's Education Expenses f…" at bounding box center [276, 180] width 305 height 213
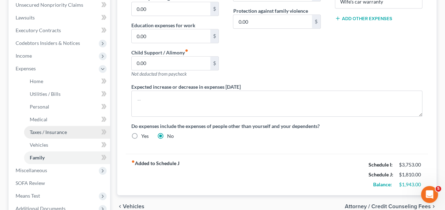
click at [42, 129] on span "Taxes / Insurance" at bounding box center [48, 132] width 37 height 6
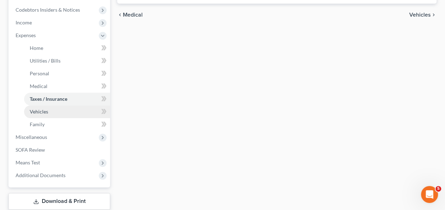
scroll to position [213, 0]
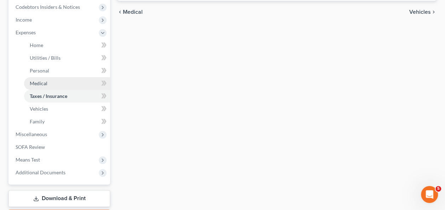
click at [47, 85] on span "Medical" at bounding box center [39, 83] width 18 height 6
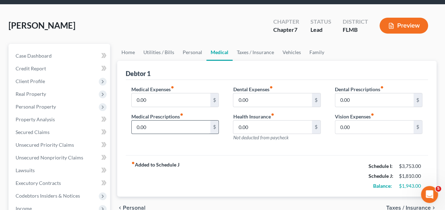
scroll to position [35, 0]
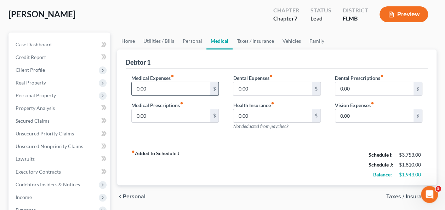
click at [157, 91] on input "0.00" at bounding box center [171, 88] width 78 height 13
type input "200"
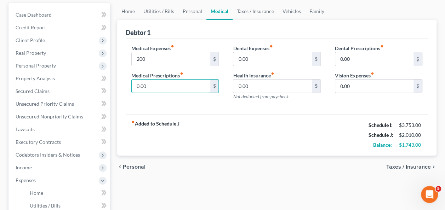
scroll to position [106, 0]
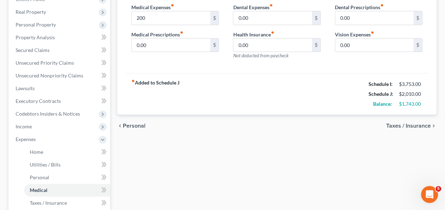
drag, startPoint x: 244, startPoint y: 138, endPoint x: 122, endPoint y: 114, distance: 124.4
click at [242, 139] on div "Home Utilities / Bills Personal Medical Taxes / Insurance Vehicles Family Debto…" at bounding box center [277, 147] width 326 height 371
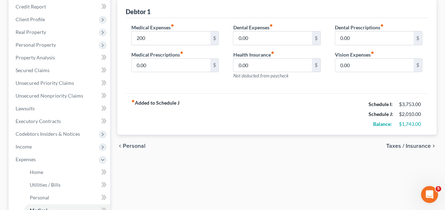
scroll to position [71, 0]
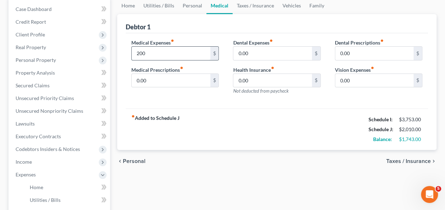
click at [152, 53] on input "200" at bounding box center [171, 53] width 78 height 13
type input "250"
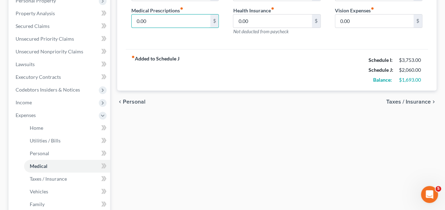
scroll to position [177, 0]
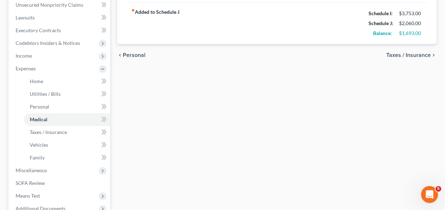
drag, startPoint x: 178, startPoint y: 128, endPoint x: 156, endPoint y: 125, distance: 21.4
click at [176, 128] on div "Home Utilities / Bills Personal Medical Taxes / Insurance Vehicles Family Debto…" at bounding box center [277, 76] width 326 height 371
click at [42, 107] on span "Personal" at bounding box center [39, 107] width 19 height 6
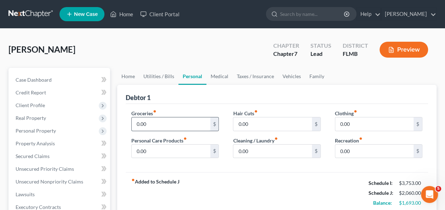
click at [174, 117] on input "0.00" at bounding box center [171, 123] width 78 height 13
type input "900"
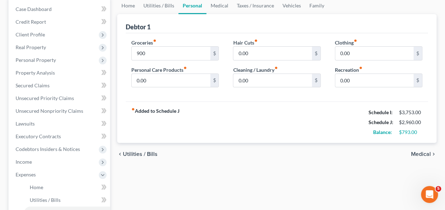
click at [246, 120] on div "fiber_manual_record Added to Schedule J Schedule I: $3,753.00 Schedule J: $2,96…" at bounding box center [277, 122] width 302 height 41
click at [362, 45] on div "Clothing fiber_manual_record 0.00 $" at bounding box center [378, 50] width 87 height 22
click at [258, 48] on input "0.00" at bounding box center [272, 53] width 78 height 13
click at [254, 54] on input "0.00" at bounding box center [272, 53] width 78 height 13
drag, startPoint x: 254, startPoint y: 53, endPoint x: 235, endPoint y: 52, distance: 18.5
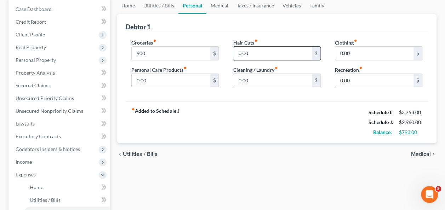
click at [235, 52] on input "0.00" at bounding box center [272, 53] width 78 height 13
click at [256, 51] on input "text" at bounding box center [272, 53] width 78 height 13
type input "50"
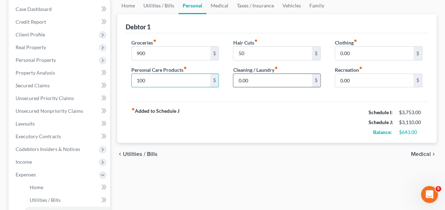
type input "100"
click at [271, 77] on input "0.00" at bounding box center [272, 80] width 78 height 13
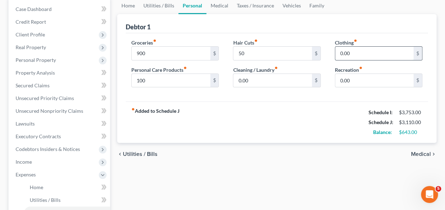
click at [366, 53] on input "0.00" at bounding box center [374, 53] width 78 height 13
type input "150"
click at [316, 133] on div "fiber_manual_record Added to Schedule J Schedule I: $3,753.00 Schedule J: $3,26…" at bounding box center [277, 122] width 302 height 41
click at [354, 79] on input "0.00" at bounding box center [374, 80] width 78 height 13
drag, startPoint x: 337, startPoint y: 121, endPoint x: 342, endPoint y: 114, distance: 8.8
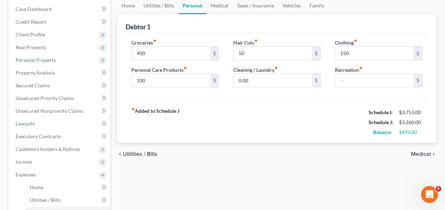
click at [337, 121] on div "fiber_manual_record Added to Schedule J Schedule I: $3,753.00 Schedule J: $3,26…" at bounding box center [277, 122] width 302 height 41
click at [356, 77] on input "text" at bounding box center [374, 80] width 78 height 13
type input "200"
click at [310, 153] on div "chevron_left Utilities / Bills Medical chevron_right" at bounding box center [276, 154] width 319 height 23
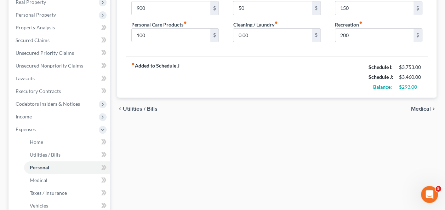
scroll to position [142, 0]
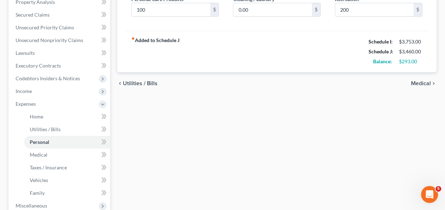
drag, startPoint x: 444, startPoint y: 98, endPoint x: 444, endPoint y: 112, distance: 13.8
click at [444, 113] on html "Home New Case Client Portal [PERSON_NAME] [EMAIL_ADDRESS][DOMAIN_NAME] My Accou…" at bounding box center [222, 90] width 445 height 465
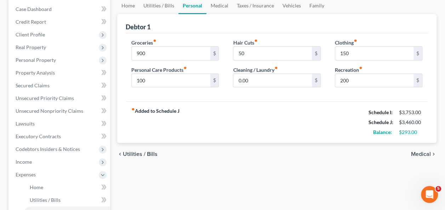
click at [301, 127] on div "fiber_manual_record Added to Schedule J Schedule I: $3,753.00 Schedule J: $3,46…" at bounding box center [277, 122] width 302 height 41
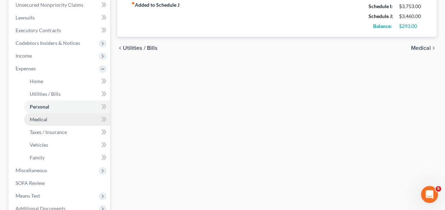
click at [39, 122] on link "Medical" at bounding box center [67, 119] width 86 height 13
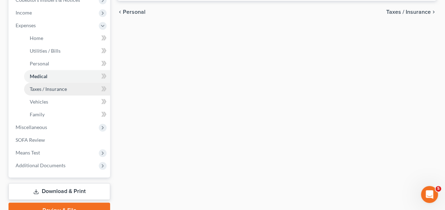
click at [44, 92] on link "Taxes / Insurance" at bounding box center [67, 89] width 86 height 13
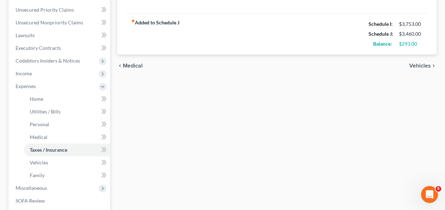
scroll to position [177, 0]
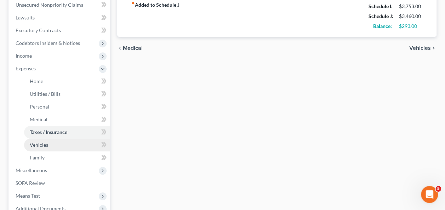
click at [46, 144] on span "Vehicles" at bounding box center [39, 145] width 18 height 6
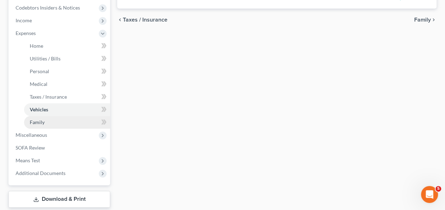
click at [38, 118] on link "Family" at bounding box center [67, 122] width 86 height 13
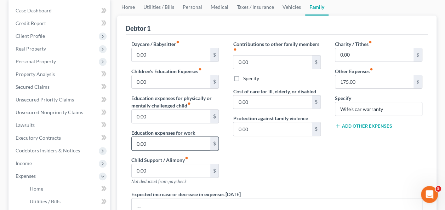
scroll to position [71, 0]
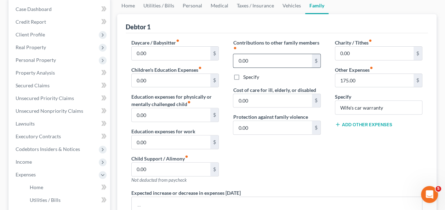
click at [259, 59] on input "0.00" at bounding box center [272, 60] width 78 height 13
click at [304, 174] on div "Contributions to other family members fiber_manual_record 0.00 $ Specify Cost o…" at bounding box center [277, 114] width 102 height 150
click at [341, 150] on div "Charity / Tithes fiber_manual_record 0.00 $ Other Expenses fiber_manual_record …" at bounding box center [379, 114] width 102 height 150
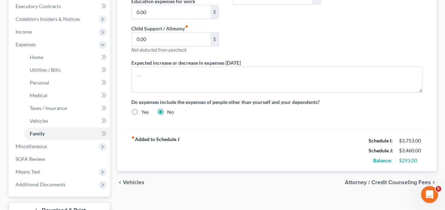
scroll to position [212, 0]
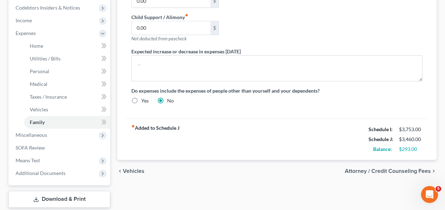
click at [214, 124] on div "fiber_manual_record Added to Schedule J Schedule I: $3,753.00 Schedule J: $3,46…" at bounding box center [277, 139] width 302 height 41
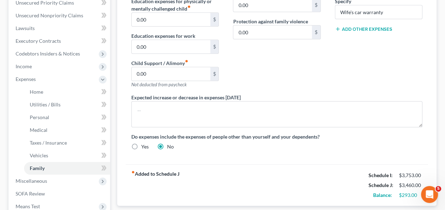
scroll to position [142, 0]
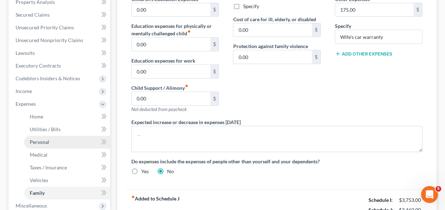
click at [43, 141] on span "Personal" at bounding box center [39, 142] width 19 height 6
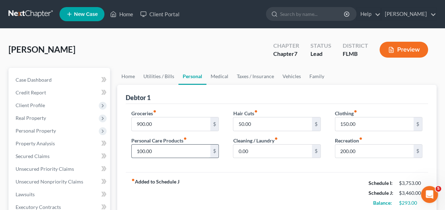
click at [166, 153] on input "100.00" at bounding box center [171, 151] width 78 height 13
click at [168, 151] on input "100.00" at bounding box center [171, 151] width 78 height 13
click at [273, 121] on input "50.00" at bounding box center [272, 123] width 78 height 13
type input "100"
click at [285, 177] on div "fiber_manual_record Added to Schedule J Schedule I: $3,753.00 Schedule J: $3,51…" at bounding box center [277, 192] width 302 height 41
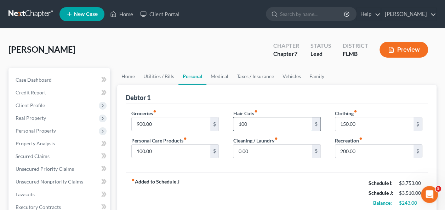
click at [268, 127] on input "100" at bounding box center [272, 123] width 78 height 13
click at [244, 96] on div "Debtor 1" at bounding box center [277, 94] width 302 height 19
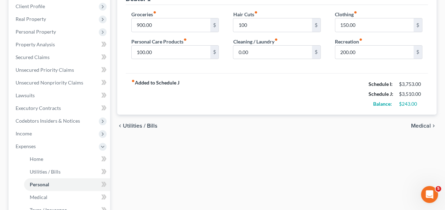
scroll to position [106, 0]
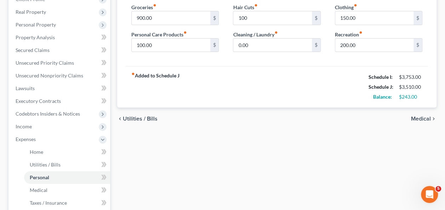
click at [275, 101] on div "fiber_manual_record Added to Schedule J Schedule I: $3,753.00 Schedule J: $3,51…" at bounding box center [277, 86] width 302 height 41
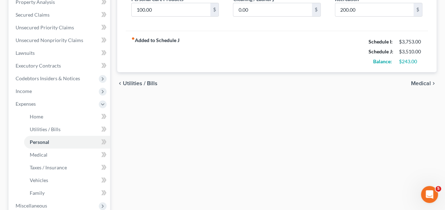
scroll to position [71, 0]
click at [231, 77] on div "chevron_left Utilities / Bills Medical chevron_right" at bounding box center [276, 83] width 319 height 23
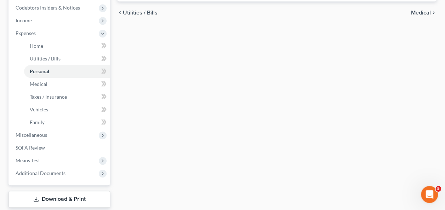
click at [225, 147] on div "Home Utilities / Bills Personal Medical Taxes / Insurance Vehicles Family Debto…" at bounding box center [277, 41] width 326 height 371
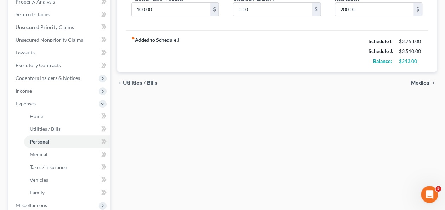
scroll to position [142, 0]
click at [236, 162] on div "Home Utilities / Bills Personal Medical Taxes / Insurance Vehicles Family Debto…" at bounding box center [277, 111] width 326 height 371
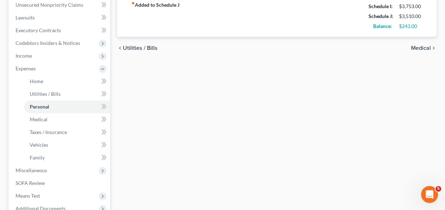
click at [155, 142] on div "Home Utilities / Bills Personal Medical Taxes / Insurance Vehicles Family Debto…" at bounding box center [277, 76] width 326 height 371
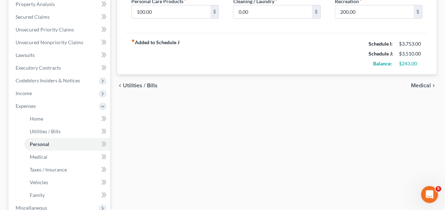
scroll to position [106, 0]
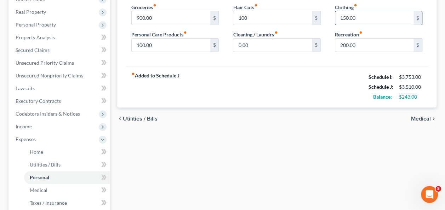
click at [362, 18] on input "150.00" at bounding box center [374, 17] width 78 height 13
type input "200"
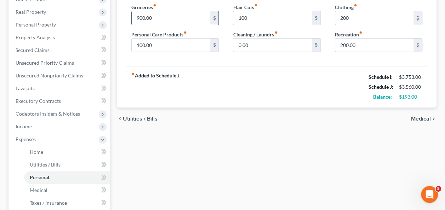
click at [176, 16] on input "900.00" at bounding box center [171, 17] width 78 height 13
type input "975"
click at [285, 109] on div "chevron_left Utilities / Bills Medical chevron_right" at bounding box center [276, 119] width 319 height 23
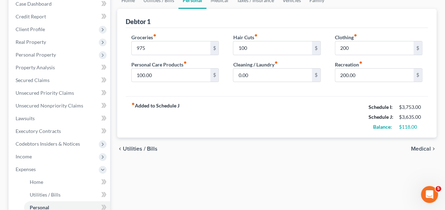
scroll to position [0, 0]
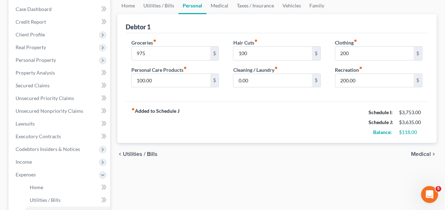
click at [264, 134] on div "fiber_manual_record Added to Schedule J Schedule I: $3,753.00 Schedule J: $3,63…" at bounding box center [277, 122] width 302 height 41
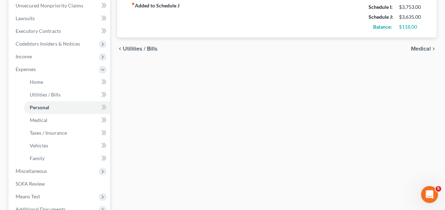
scroll to position [177, 0]
click at [65, 94] on link "Utilities / Bills" at bounding box center [67, 94] width 86 height 13
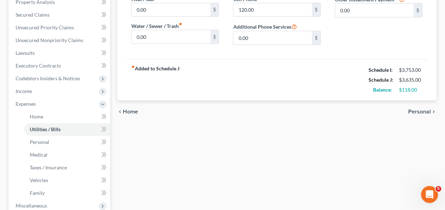
click at [271, 89] on div "fiber_manual_record Added to Schedule J Schedule I: $3,753.00 Schedule J: $3,63…" at bounding box center [277, 79] width 302 height 41
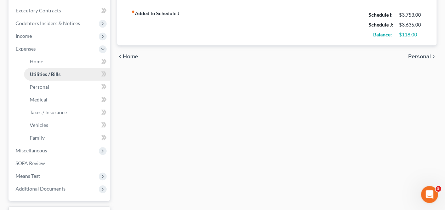
scroll to position [212, 0]
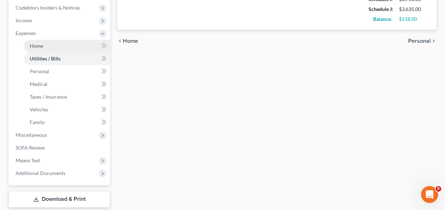
click at [37, 44] on span "Home" at bounding box center [36, 46] width 13 height 6
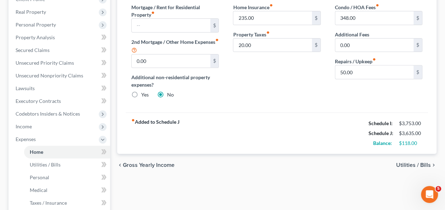
click at [370, 115] on div "fiber_manual_record Added to Schedule J Schedule I: $3,753.00 Schedule J: $3,63…" at bounding box center [277, 133] width 302 height 41
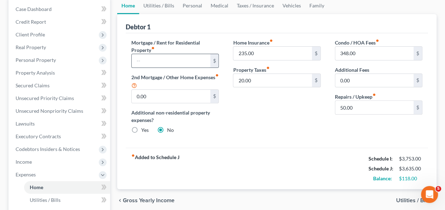
click at [152, 59] on input "text" at bounding box center [171, 60] width 78 height 13
type input "0"
click at [308, 159] on div "fiber_manual_record Added to Schedule J Schedule I: $3,753.00 Schedule J: $3,63…" at bounding box center [277, 168] width 302 height 41
click at [294, 123] on div "Home Insurance fiber_manual_record 235.00 $ Property Taxes fiber_manual_record …" at bounding box center [277, 89] width 102 height 101
click at [359, 82] on input "0.00" at bounding box center [374, 80] width 78 height 13
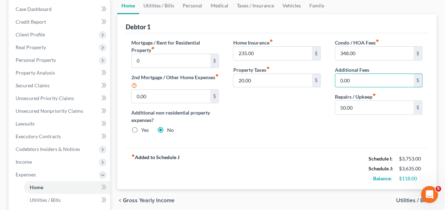
click at [282, 152] on div "fiber_manual_record Added to Schedule J Schedule I: $3,753.00 Schedule J: $3,63…" at bounding box center [277, 168] width 302 height 41
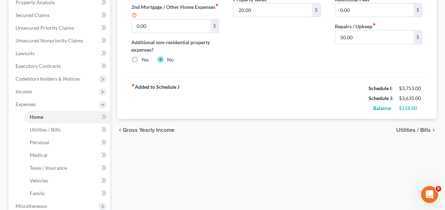
scroll to position [142, 0]
click at [48, 132] on link "Utilities / Bills" at bounding box center [67, 129] width 86 height 13
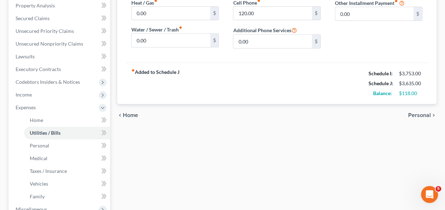
scroll to position [162, 0]
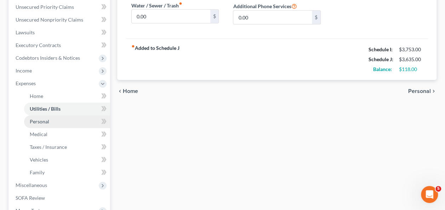
click at [44, 124] on span "Personal" at bounding box center [39, 122] width 19 height 6
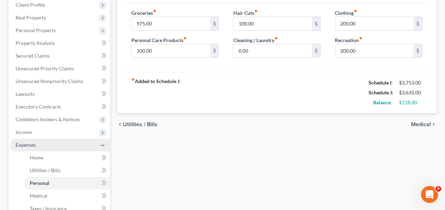
scroll to position [142, 0]
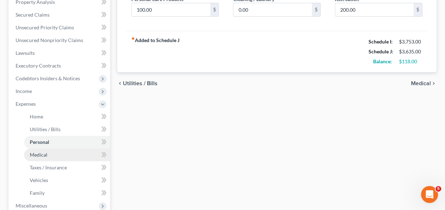
click at [32, 154] on span "Medical" at bounding box center [39, 155] width 18 height 6
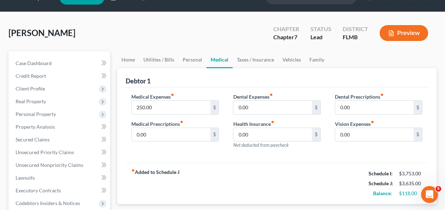
scroll to position [74, 0]
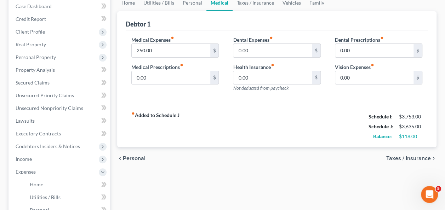
click at [202, 119] on div "fiber_manual_record Added to Schedule J Schedule I: $3,753.00 Schedule J: $3,63…" at bounding box center [277, 126] width 302 height 41
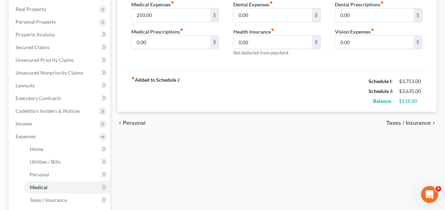
click at [196, 114] on div "chevron_left Personal Taxes / Insurance chevron_right" at bounding box center [276, 123] width 319 height 23
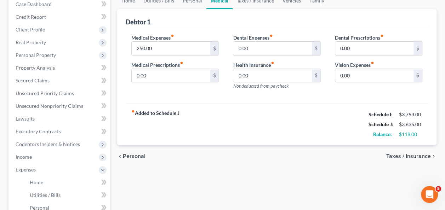
scroll to position [38, 0]
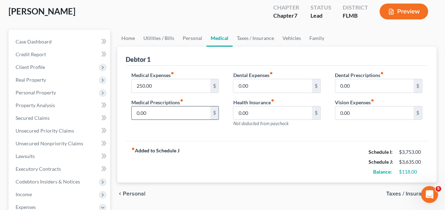
click at [200, 117] on input "0.00" at bounding box center [171, 113] width 78 height 13
drag, startPoint x: 264, startPoint y: 146, endPoint x: 258, endPoint y: 140, distance: 8.5
click at [263, 146] on div "fiber_manual_record Added to Schedule J Schedule I: $3,753.00 Schedule J: $3,63…" at bounding box center [277, 161] width 302 height 41
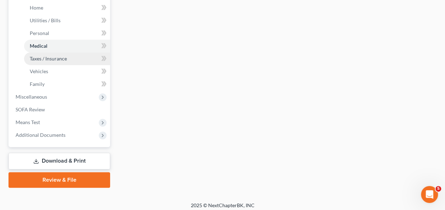
click at [53, 59] on span "Taxes / Insurance" at bounding box center [48, 59] width 37 height 6
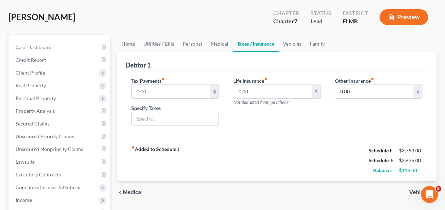
scroll to position [71, 0]
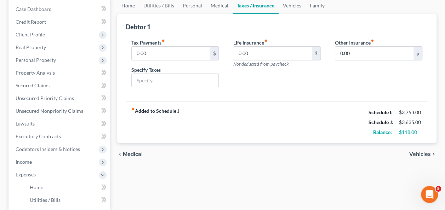
click at [254, 125] on div "fiber_manual_record Added to Schedule J Schedule I: $3,753.00 Schedule J: $3,63…" at bounding box center [277, 122] width 302 height 41
click at [251, 124] on div "fiber_manual_record Added to Schedule J Schedule I: $3,753.00 Schedule J: $3,63…" at bounding box center [277, 122] width 302 height 41
click at [173, 54] on input "0.00" at bounding box center [171, 53] width 78 height 13
click at [281, 54] on input "0.00" at bounding box center [272, 53] width 78 height 13
drag, startPoint x: 336, startPoint y: 52, endPoint x: 343, endPoint y: 50, distance: 7.6
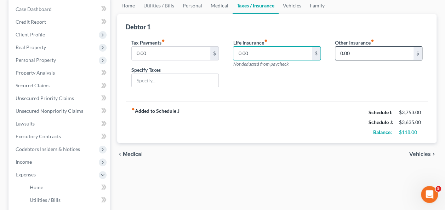
click at [336, 52] on input "0.00" at bounding box center [374, 53] width 78 height 13
click at [161, 51] on input "0.00" at bounding box center [171, 53] width 78 height 13
click at [234, 53] on input "0.00" at bounding box center [272, 53] width 78 height 13
click at [411, 56] on input "0.00" at bounding box center [374, 53] width 78 height 13
click at [267, 52] on input "0.00" at bounding box center [272, 53] width 78 height 13
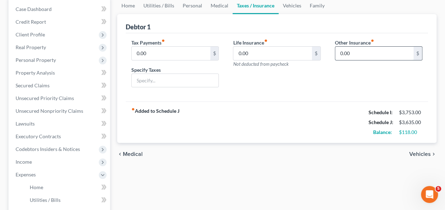
click at [365, 57] on input "0.00" at bounding box center [374, 53] width 78 height 13
drag, startPoint x: 229, startPoint y: 82, endPoint x: 208, endPoint y: 76, distance: 21.4
click at [229, 83] on div "Life Insurance fiber_manual_record 0.00 $ Not deducted from paycheck" at bounding box center [277, 66] width 102 height 54
click at [153, 55] on input "0.00" at bounding box center [171, 53] width 78 height 13
click at [375, 52] on input "0.00" at bounding box center [374, 53] width 78 height 13
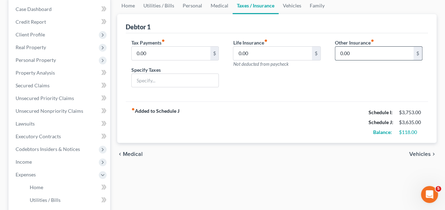
click at [375, 52] on input "0.00" at bounding box center [374, 53] width 78 height 13
type input "0"
type input "3"
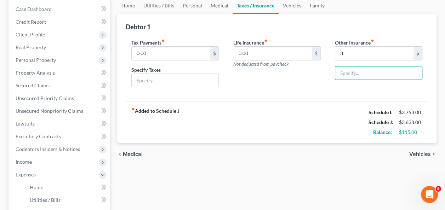
click at [310, 92] on div "Life Insurance fiber_manual_record 0.00 $ Not deducted from paycheck" at bounding box center [277, 66] width 102 height 54
click at [308, 80] on div "Life Insurance fiber_manual_record 0.00 $ Not deducted from paycheck" at bounding box center [277, 66] width 102 height 54
click at [360, 46] on div "3 $" at bounding box center [378, 53] width 87 height 14
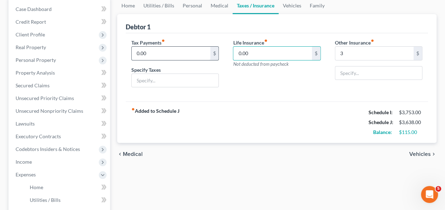
click at [172, 48] on input "0.00" at bounding box center [171, 53] width 78 height 13
click at [321, 137] on div "fiber_manual_record Added to Schedule J Schedule I: $3,753.00 Schedule J: $3,63…" at bounding box center [277, 122] width 302 height 41
drag, startPoint x: 311, startPoint y: 153, endPoint x: 164, endPoint y: 144, distance: 147.5
click at [310, 155] on div "chevron_left Medical Vehicles chevron_right" at bounding box center [276, 154] width 319 height 23
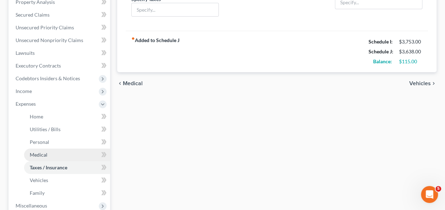
click at [42, 150] on link "Medical" at bounding box center [67, 155] width 86 height 13
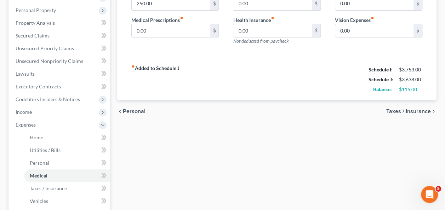
scroll to position [142, 0]
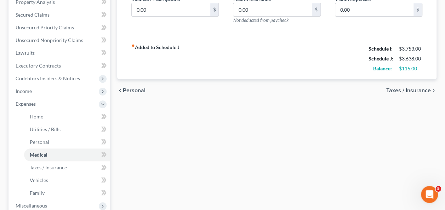
drag, startPoint x: 173, startPoint y: 121, endPoint x: 111, endPoint y: 122, distance: 61.9
click at [171, 123] on div "Home Utilities / Bills Personal Medical Taxes / Insurance Vehicles Family Debto…" at bounding box center [277, 111] width 326 height 371
click at [43, 141] on span "Personal" at bounding box center [39, 142] width 19 height 6
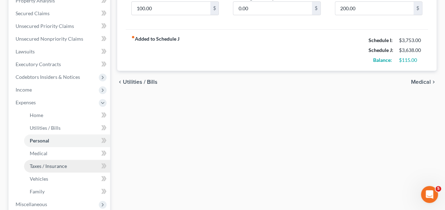
scroll to position [177, 0]
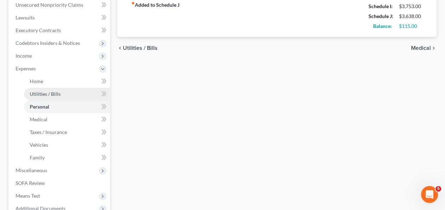
click at [47, 93] on span "Utilities / Bills" at bounding box center [45, 94] width 31 height 6
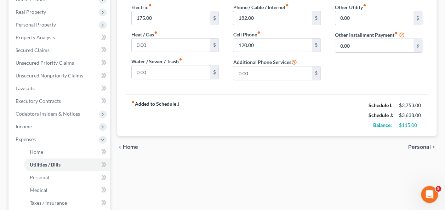
drag, startPoint x: 235, startPoint y: 113, endPoint x: 207, endPoint y: 114, distance: 27.6
click at [235, 114] on div "fiber_manual_record Added to Schedule J Schedule I: $3,753.00 Schedule J: $3,63…" at bounding box center [277, 114] width 302 height 41
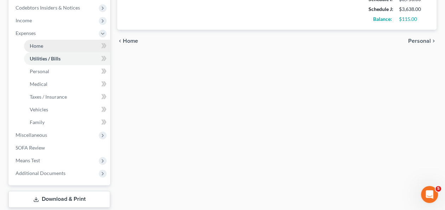
click at [59, 45] on link "Home" at bounding box center [67, 46] width 86 height 13
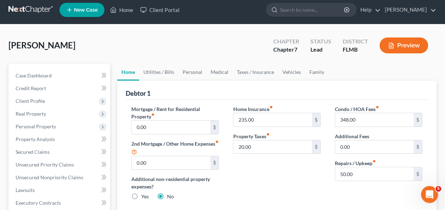
scroll to position [67, 0]
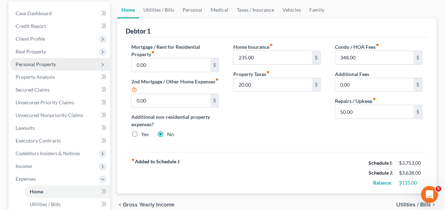
click at [46, 63] on span "Personal Property" at bounding box center [36, 64] width 40 height 6
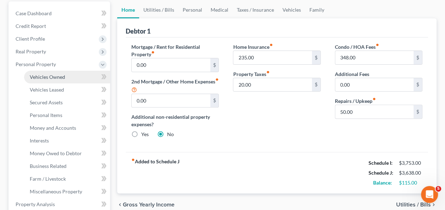
click at [48, 79] on span "Vehicles Owned" at bounding box center [47, 77] width 35 height 6
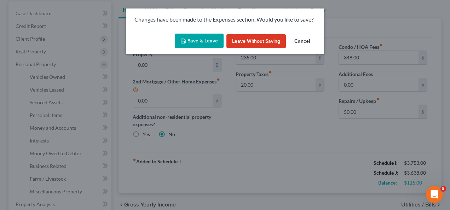
click at [197, 45] on button "Save & Leave" at bounding box center [199, 41] width 49 height 15
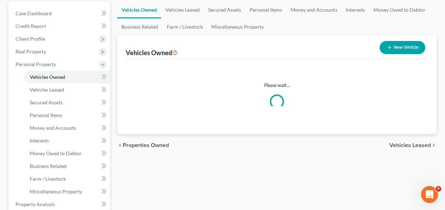
click at [270, 141] on div "chevron_left Properties Owned Vehicles Leased chevron_right" at bounding box center [276, 145] width 319 height 23
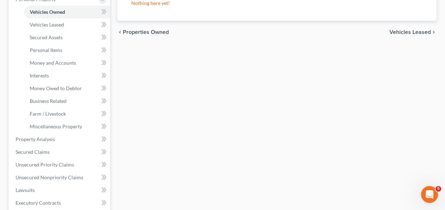
scroll to position [142, 0]
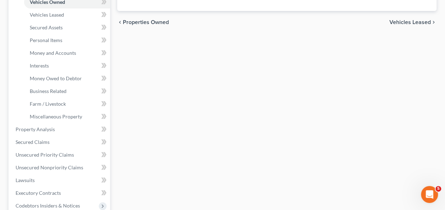
click at [216, 128] on div "Vehicles Owned Vehicles Leased Secured Assets Personal Items Money and Accounts…" at bounding box center [277, 130] width 326 height 409
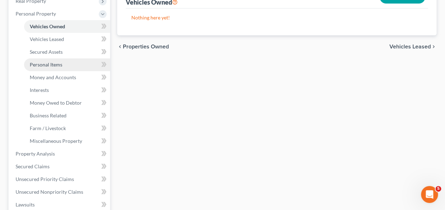
scroll to position [106, 0]
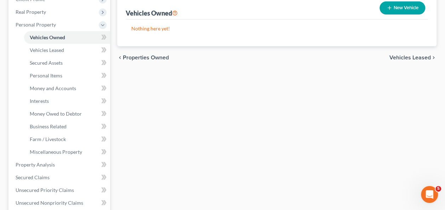
click at [217, 119] on div "Vehicles Owned Vehicles Leased Secured Assets Personal Items Money and Accounts…" at bounding box center [277, 166] width 326 height 409
click at [43, 52] on span "Vehicles Leased" at bounding box center [47, 50] width 34 height 6
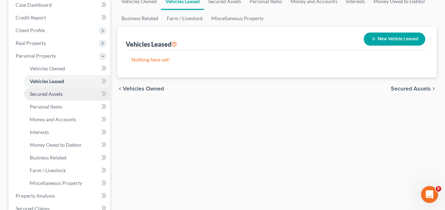
scroll to position [106, 0]
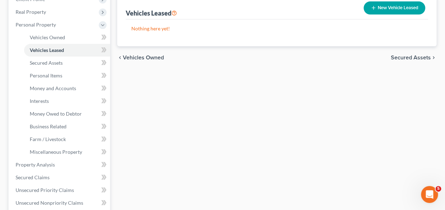
click at [177, 129] on div "Vehicles Owned Vehicles Leased Secured Assets Personal Items Money and Accounts…" at bounding box center [277, 166] width 326 height 409
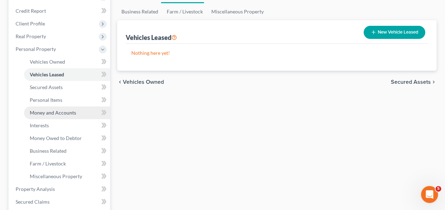
scroll to position [71, 0]
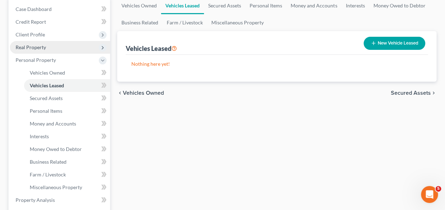
click at [41, 48] on span "Real Property" at bounding box center [31, 47] width 30 height 6
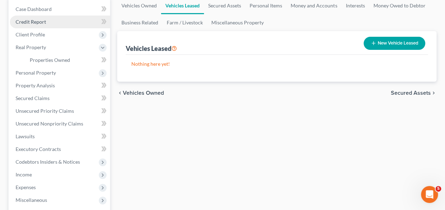
click at [31, 21] on span "Credit Report" at bounding box center [31, 22] width 30 height 6
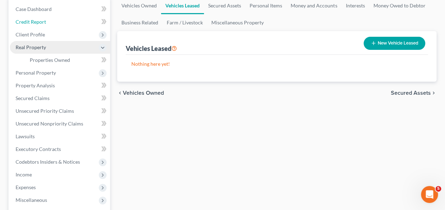
scroll to position [0, 0]
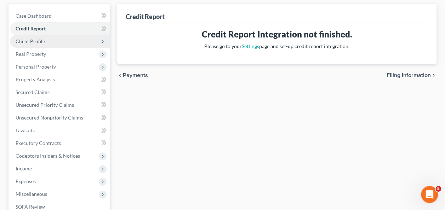
scroll to position [71, 0]
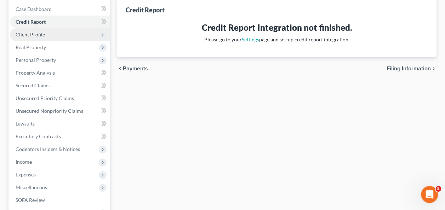
drag, startPoint x: 34, startPoint y: 37, endPoint x: 77, endPoint y: 58, distance: 48.1
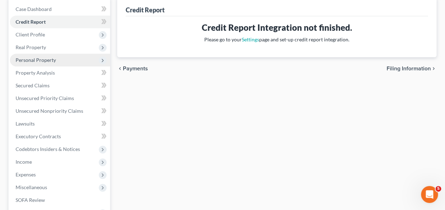
click at [34, 37] on span "Client Profile" at bounding box center [60, 34] width 100 height 13
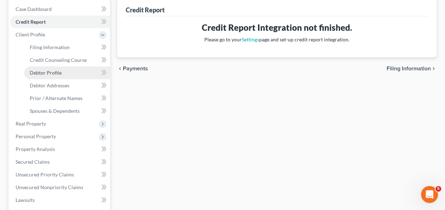
click at [61, 75] on link "Debtor Profile" at bounding box center [67, 73] width 86 height 13
select select "1"
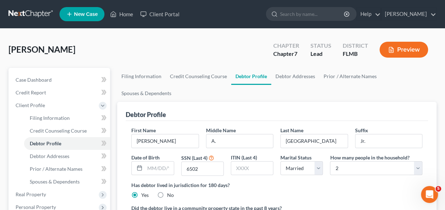
drag, startPoint x: 353, startPoint y: 183, endPoint x: 270, endPoint y: 161, distance: 85.8
click at [352, 183] on ng-include "First Name [PERSON_NAME] Middle Name A. Last Name [PERSON_NAME] Date of Birth S…" at bounding box center [276, 189] width 291 height 124
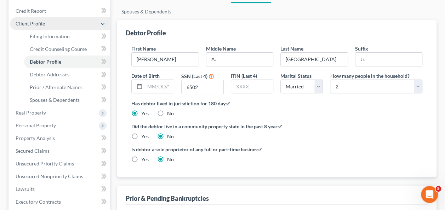
scroll to position [71, 0]
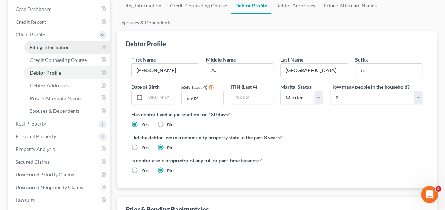
click at [58, 46] on span "Filing Information" at bounding box center [50, 47] width 40 height 6
select select "1"
select select "0"
select select "9"
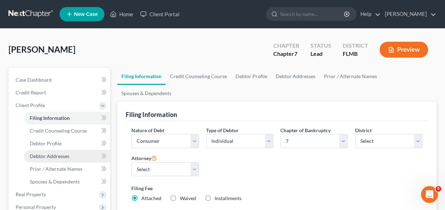
click at [60, 156] on span "Debtor Addresses" at bounding box center [50, 156] width 40 height 6
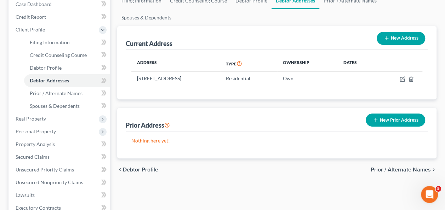
scroll to position [106, 0]
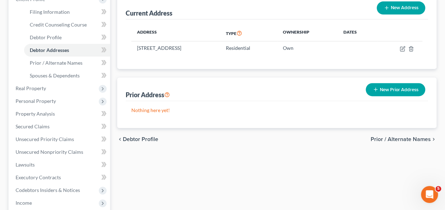
click at [383, 83] on button "New Prior Address" at bounding box center [395, 89] width 59 height 13
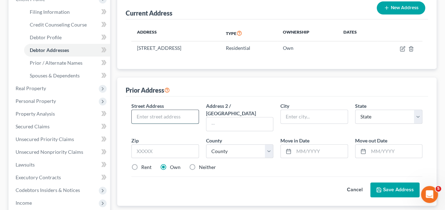
click at [148, 110] on input "text" at bounding box center [165, 116] width 67 height 13
type input "[STREET_ADDRESS][PERSON_NAME]"
type input "[GEOGRAPHIC_DATA]"
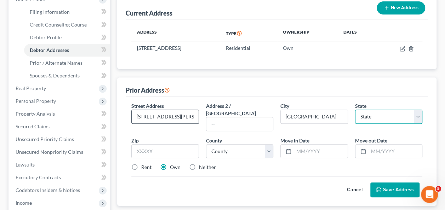
select select "44"
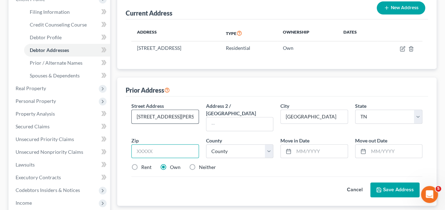
type input "37167"
click at [302, 145] on input "text" at bounding box center [320, 151] width 53 height 13
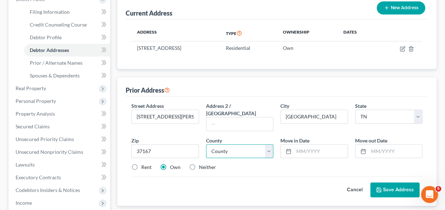
click at [237, 144] on select "County [GEOGRAPHIC_DATA] [GEOGRAPHIC_DATA] [GEOGRAPHIC_DATA] [GEOGRAPHIC_DATA] …" at bounding box center [239, 151] width 67 height 14
select select "74"
click at [206, 144] on select "County [GEOGRAPHIC_DATA] [GEOGRAPHIC_DATA] [GEOGRAPHIC_DATA] [GEOGRAPHIC_DATA] …" at bounding box center [239, 151] width 67 height 14
click at [314, 145] on input "text" at bounding box center [320, 151] width 53 height 13
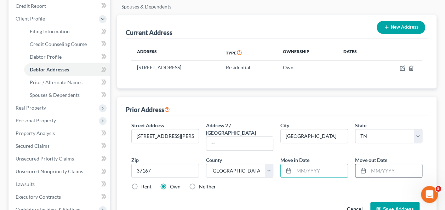
scroll to position [71, 0]
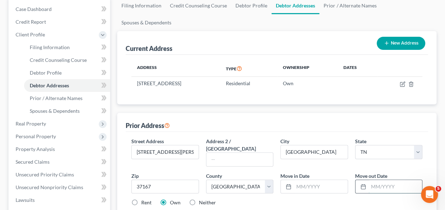
click at [381, 180] on input "text" at bounding box center [394, 186] width 53 height 13
type input "07/2025"
click at [314, 180] on input "text" at bounding box center [320, 186] width 53 height 13
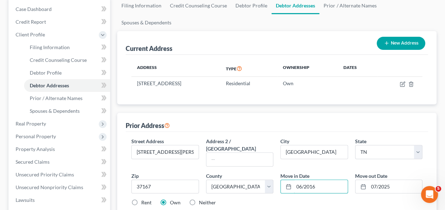
type input "06/2016"
drag, startPoint x: 300, startPoint y: 190, endPoint x: 288, endPoint y: 189, distance: 11.8
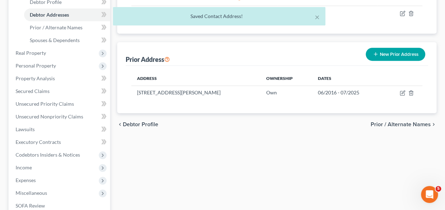
click at [242, 143] on div "Filing Information Credit Counseling Course Debtor Profile Debtor Addresses Pri…" at bounding box center [277, 105] width 326 height 358
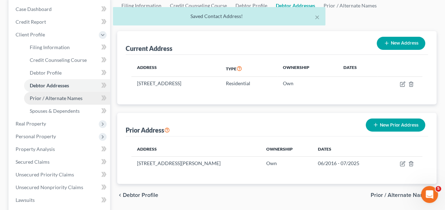
click at [62, 96] on span "Prior / Alternate Names" at bounding box center [56, 98] width 53 height 6
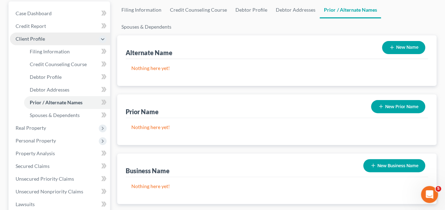
scroll to position [35, 0]
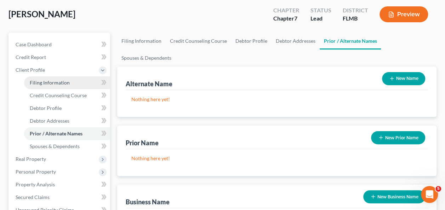
click at [39, 82] on span "Filing Information" at bounding box center [50, 83] width 40 height 6
select select "1"
select select "0"
select select "15"
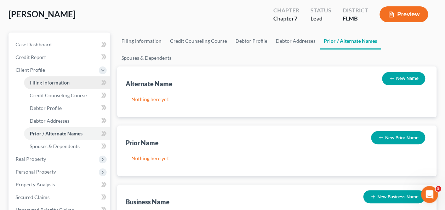
select select "0"
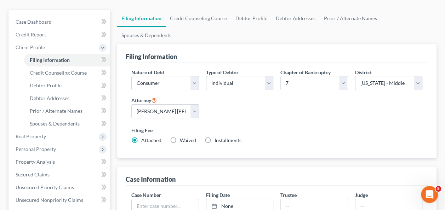
scroll to position [71, 0]
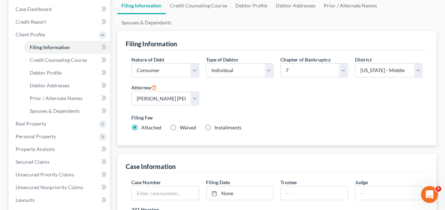
click at [299, 114] on label "Filing Fee" at bounding box center [276, 117] width 291 height 7
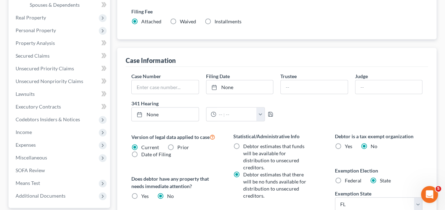
click at [332, 101] on div "Case Number Filing Date None close Date Time chevron_left [DATE] chevron_right …" at bounding box center [277, 100] width 298 height 54
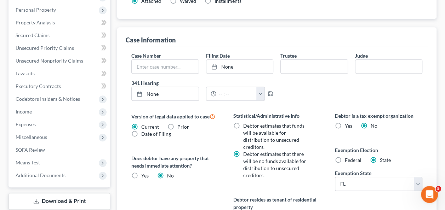
scroll to position [212, 0]
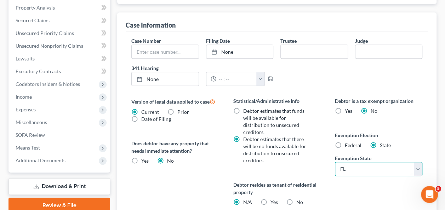
drag, startPoint x: 372, startPoint y: 152, endPoint x: 371, endPoint y: 145, distance: 7.2
click at [372, 162] on select "State [US_STATE] AK AR AZ CA CO CT DE DC [GEOGRAPHIC_DATA] [GEOGRAPHIC_DATA] GU…" at bounding box center [378, 169] width 87 height 14
select select "44"
click at [335, 162] on select "State [US_STATE] AK AR AZ CA CO CT DE DC [GEOGRAPHIC_DATA] [GEOGRAPHIC_DATA] GU…" at bounding box center [378, 169] width 87 height 14
drag, startPoint x: 365, startPoint y: 185, endPoint x: 340, endPoint y: 177, distance: 25.3
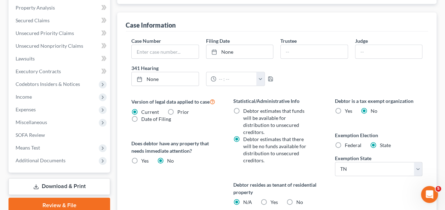
click at [365, 185] on div "Debtor is a tax exempt organization Yes No Exemption Election Federal State Exe…" at bounding box center [379, 180] width 102 height 167
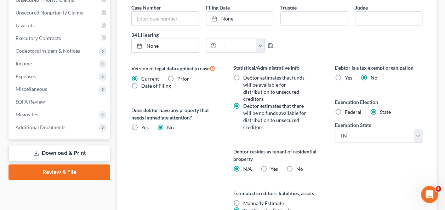
scroll to position [283, 0]
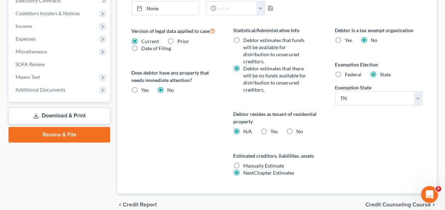
drag, startPoint x: 180, startPoint y: 142, endPoint x: 114, endPoint y: 83, distance: 88.8
click at [180, 142] on div "Version of legal data applied to case Current Prior Date of Filing Legal data v…" at bounding box center [175, 110] width 102 height 167
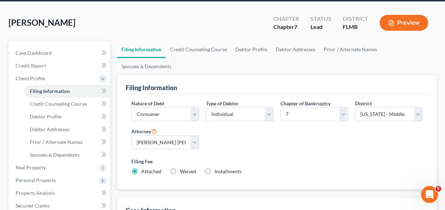
scroll to position [0, 0]
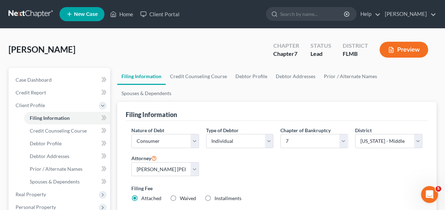
click at [322, 144] on div "Nature of Debt Select Business Consumer Other Nature of Business Select Clearin…" at bounding box center [277, 167] width 298 height 81
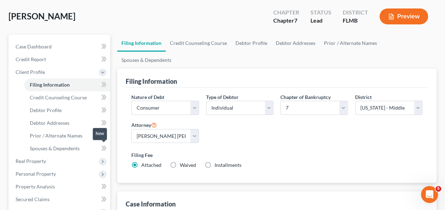
scroll to position [71, 0]
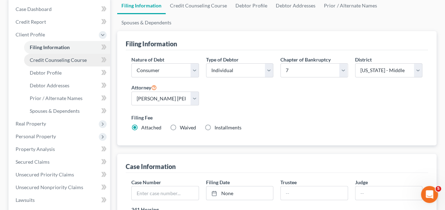
click at [53, 62] on span "Credit Counseling Course" at bounding box center [58, 60] width 57 height 6
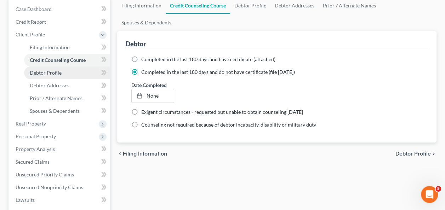
click at [41, 71] on span "Debtor Profile" at bounding box center [46, 73] width 32 height 6
select select "1"
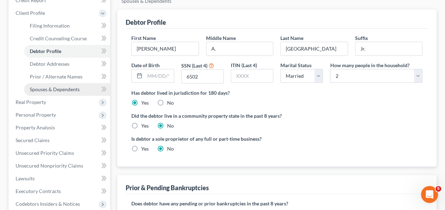
scroll to position [107, 0]
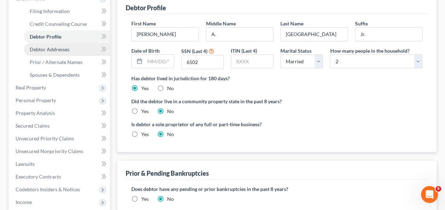
click at [49, 50] on span "Debtor Addresses" at bounding box center [50, 49] width 40 height 6
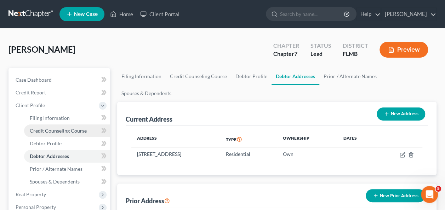
scroll to position [71, 0]
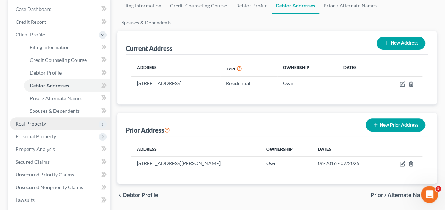
click at [39, 122] on span "Real Property" at bounding box center [31, 124] width 30 height 6
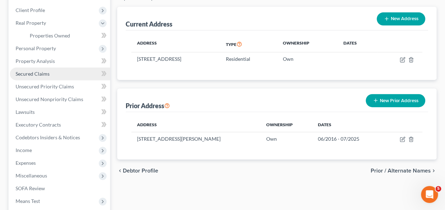
scroll to position [106, 0]
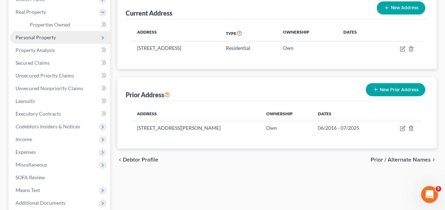
click at [35, 40] on span "Personal Property" at bounding box center [36, 37] width 40 height 6
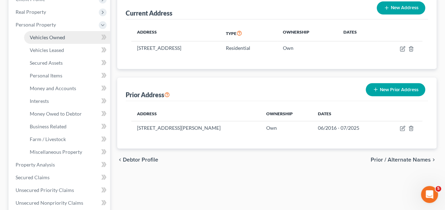
click at [63, 39] on span "Vehicles Owned" at bounding box center [47, 37] width 35 height 6
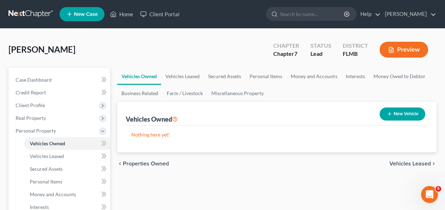
click at [396, 115] on button "New Vehicle" at bounding box center [402, 114] width 46 height 13
select select "0"
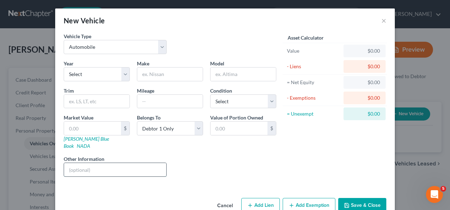
click at [98, 164] on input "text" at bounding box center [115, 169] width 102 height 13
type input "Car is in Wife's and Wife's son's name"
click at [349, 201] on button "Save & Close" at bounding box center [362, 205] width 48 height 15
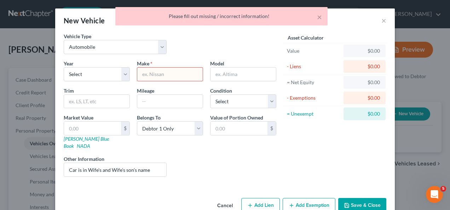
click at [162, 79] on input "text" at bounding box center [169, 74] width 65 height 13
click at [211, 175] on div "Vehicle Type Select Automobile Truck Trailer Watercraft Aircraft Motor Home Atv…" at bounding box center [225, 114] width 340 height 163
click at [222, 129] on input "text" at bounding box center [239, 128] width 57 height 13
type input "0"
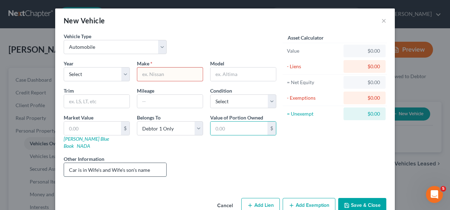
click at [147, 166] on input "Car is in Wife's and Wife's son's name" at bounding box center [115, 169] width 102 height 13
drag, startPoint x: 90, startPoint y: 164, endPoint x: 21, endPoint y: 163, distance: 69.0
click at [21, 163] on div "New Vehicle × Vehicle Type Select Automobile Truck Trailer Watercraft Aircraft …" at bounding box center [225, 105] width 450 height 210
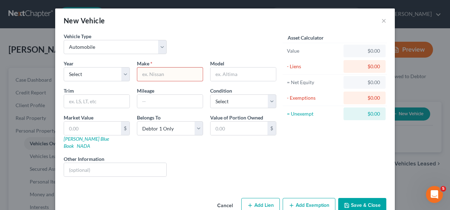
click at [247, 155] on div "Liens Select" at bounding box center [225, 166] width 110 height 22
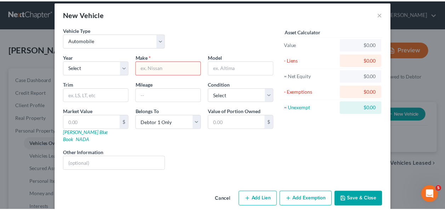
scroll to position [8, 0]
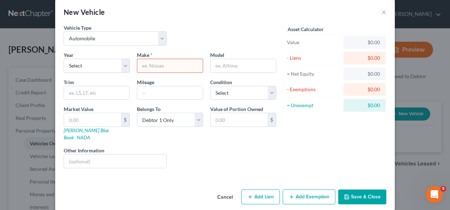
click at [225, 190] on button "Cancel" at bounding box center [225, 197] width 27 height 14
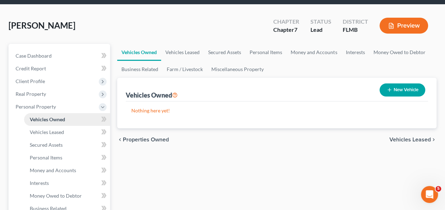
scroll to position [71, 0]
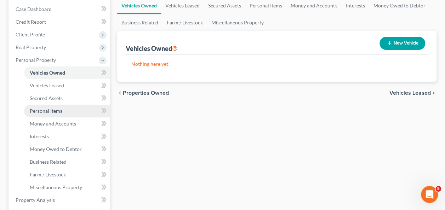
click at [55, 111] on span "Personal Items" at bounding box center [46, 111] width 33 height 6
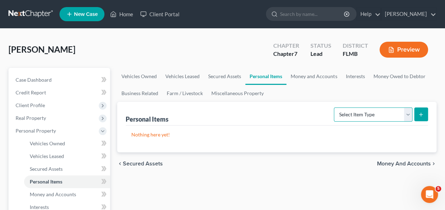
click at [354, 116] on select "Select Item Type Clothing Collectibles Of Value Electronics Firearms Household …" at bounding box center [373, 115] width 79 height 14
select select "clothing"
click at [335, 108] on select "Select Item Type Clothing Collectibles Of Value Electronics Firearms Household …" at bounding box center [373, 115] width 79 height 14
click at [421, 114] on line "submit" at bounding box center [421, 114] width 0 height 3
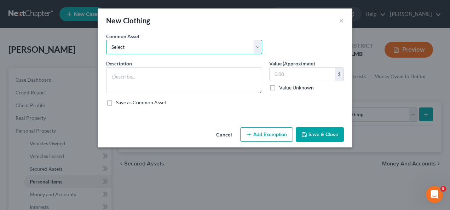
click at [151, 50] on select "Select Assorted apparel and shoes Assorted apparel and shoes Assorted apparel a…" at bounding box center [184, 47] width 156 height 14
select select "1"
click at [106, 40] on select "Select Assorted apparel and shoes Assorted apparel and shoes Assorted apparel a…" at bounding box center [184, 47] width 156 height 14
type textarea "Assorted apparel and shoes"
type input "200.00"
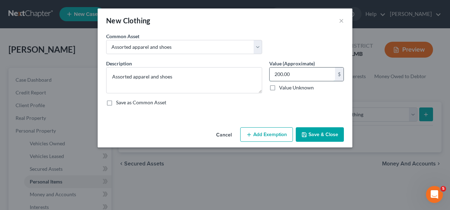
click at [285, 75] on input "200.00" at bounding box center [302, 74] width 65 height 13
drag, startPoint x: 267, startPoint y: 136, endPoint x: 260, endPoint y: 137, distance: 7.2
click at [267, 136] on button "Add Exemption" at bounding box center [266, 134] width 53 height 15
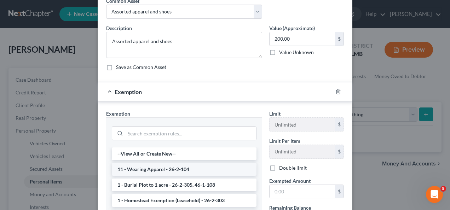
click at [175, 168] on li "11 - Wearing Apparel - 26-2-104" at bounding box center [184, 169] width 145 height 13
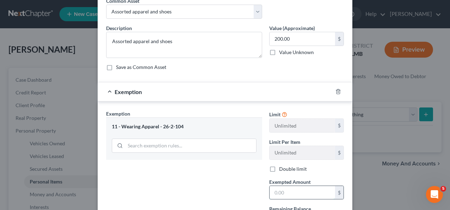
click at [289, 189] on input "text" at bounding box center [302, 192] width 65 height 13
type input "200"
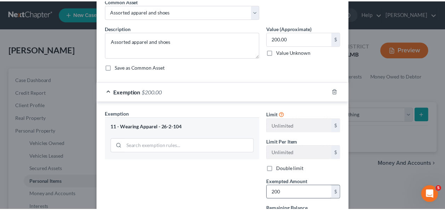
scroll to position [101, 0]
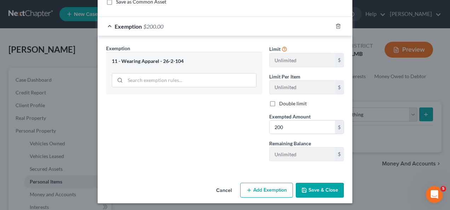
click at [307, 189] on button "Save & Close" at bounding box center [320, 190] width 48 height 15
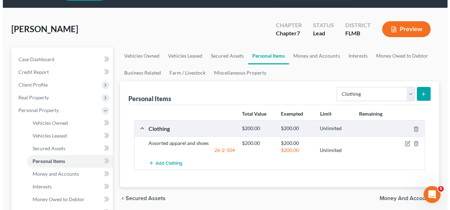
scroll to position [35, 0]
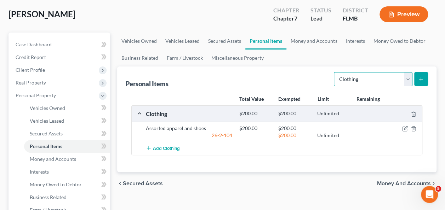
click at [361, 84] on select "Select Item Type Clothing Collectibles Of Value Electronics Firearms Household …" at bounding box center [373, 79] width 79 height 14
select select "household_goods"
click at [335, 72] on select "Select Item Type Clothing Collectibles Of Value Electronics Firearms Household …" at bounding box center [373, 79] width 79 height 14
click at [419, 82] on button "submit" at bounding box center [421, 79] width 14 height 14
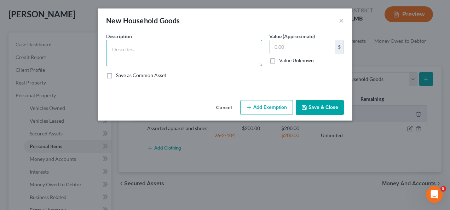
click at [157, 51] on textarea at bounding box center [184, 53] width 156 height 26
type textarea "2"
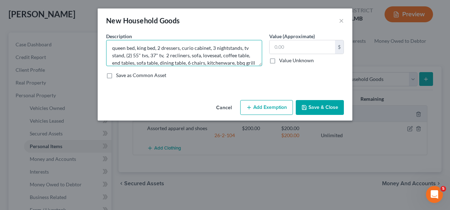
scroll to position [9, 0]
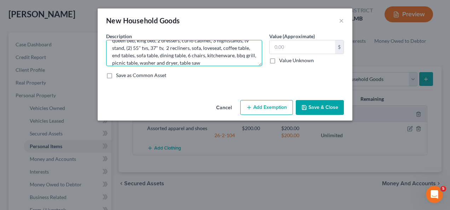
type textarea "queen bed, king bed, 2 dressers, curio cabinet, 3 nightstands, tv stand, (2) 55…"
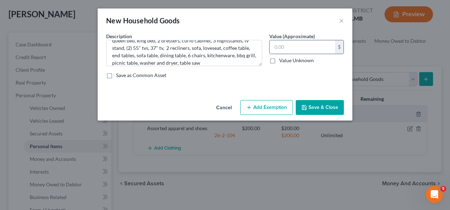
click at [287, 38] on label "Value (Approximate)" at bounding box center [292, 36] width 46 height 7
click at [285, 43] on input "text" at bounding box center [302, 46] width 65 height 13
click at [302, 49] on input "text" at bounding box center [302, 46] width 65 height 13
type input "2000"
click at [275, 103] on button "Add Exemption" at bounding box center [266, 107] width 53 height 15
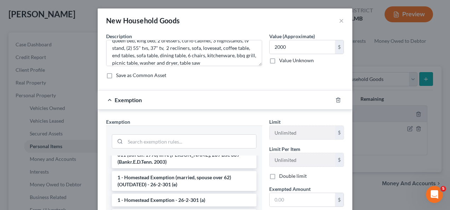
scroll to position [71, 0]
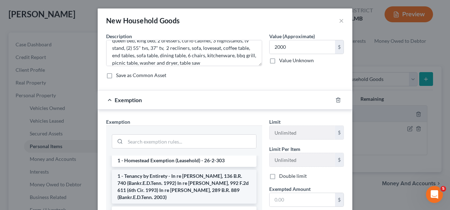
click at [195, 184] on li "1 - Tenancy by Entirety - In re [PERSON_NAME], 136 B.R. 740 (Bankr.E.D.Tenn. 19…" at bounding box center [184, 187] width 145 height 34
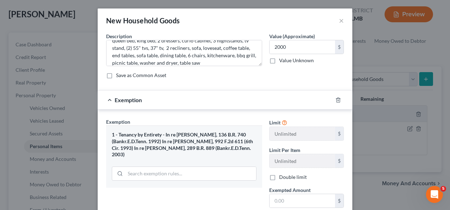
scroll to position [35, 0]
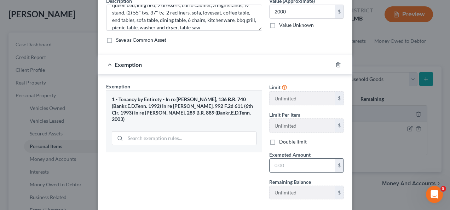
click at [281, 165] on input "text" at bounding box center [302, 165] width 65 height 13
click at [186, 192] on div "Exemption Set must be selected for CA. Exemption * 1 - Tenancy by Entirety - In…" at bounding box center [184, 144] width 163 height 122
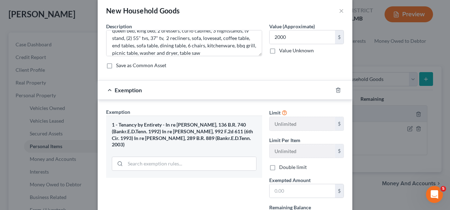
scroll to position [0, 0]
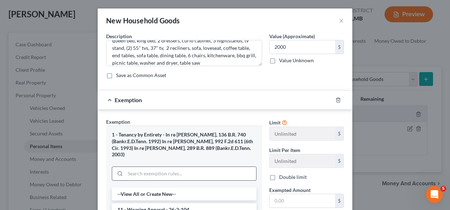
click at [161, 167] on input "search" at bounding box center [190, 173] width 131 height 13
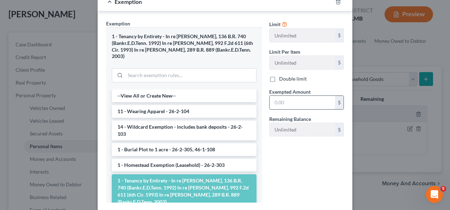
click at [291, 103] on input "text" at bounding box center [302, 102] width 65 height 13
type input "2,000"
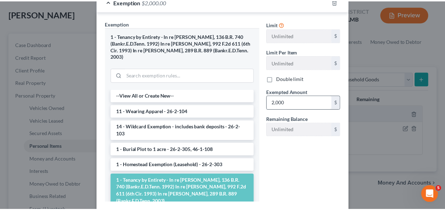
scroll to position [134, 0]
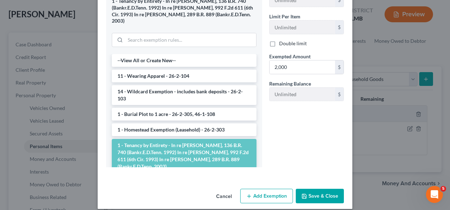
click at [308, 189] on button "Save & Close" at bounding box center [320, 196] width 48 height 15
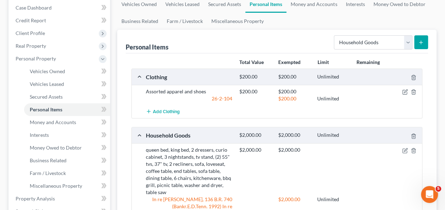
scroll to position [71, 0]
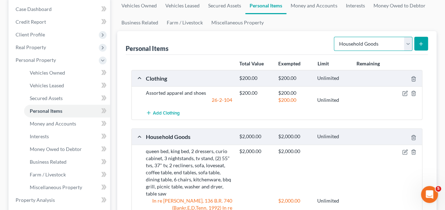
click at [384, 43] on select "Select Item Type Clothing Collectibles Of Value Electronics Firearms Household …" at bounding box center [373, 44] width 79 height 14
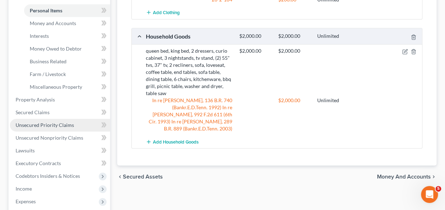
scroll to position [177, 0]
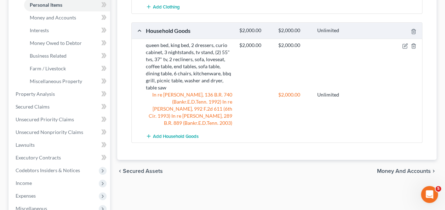
drag, startPoint x: 248, startPoint y: 190, endPoint x: 217, endPoint y: 167, distance: 38.1
click at [248, 190] on div "Vehicles Owned Vehicles Leased Secured Assets Personal Items Money and Accounts…" at bounding box center [277, 95] width 326 height 409
click at [51, 22] on link "Money and Accounts" at bounding box center [67, 17] width 86 height 13
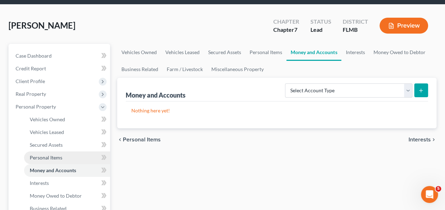
scroll to position [35, 0]
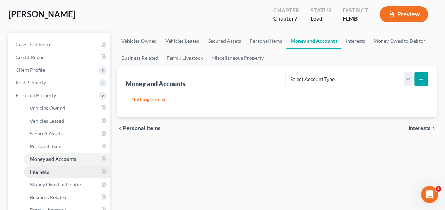
click at [51, 169] on link "Interests" at bounding box center [67, 172] width 86 height 13
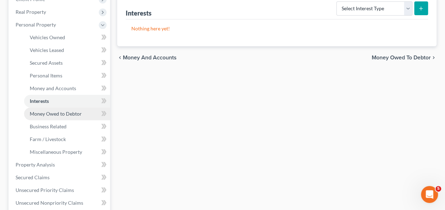
click at [64, 111] on span "Money Owed to Debtor" at bounding box center [56, 114] width 52 height 6
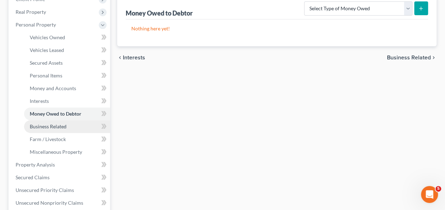
click at [56, 128] on span "Business Related" at bounding box center [48, 127] width 37 height 6
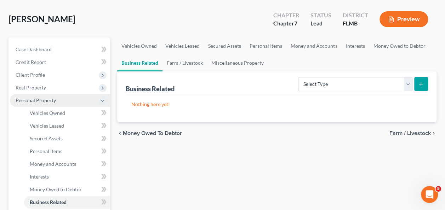
scroll to position [71, 0]
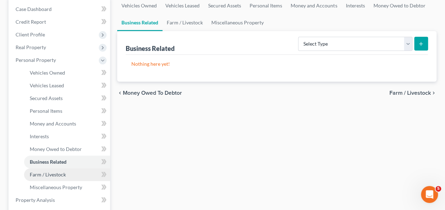
click at [54, 173] on span "Farm / Livestock" at bounding box center [48, 175] width 36 height 6
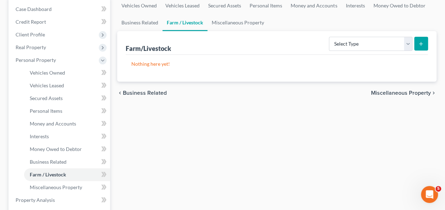
scroll to position [106, 0]
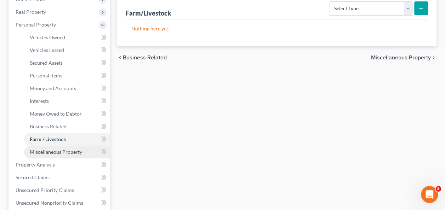
click at [73, 156] on link "Miscellaneous Property" at bounding box center [67, 152] width 86 height 13
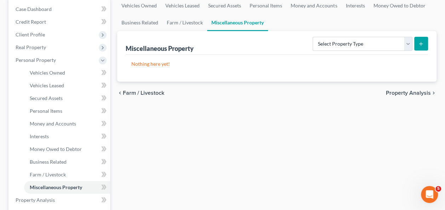
scroll to position [106, 0]
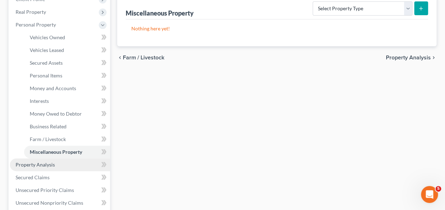
click at [44, 163] on span "Property Analysis" at bounding box center [35, 165] width 39 height 6
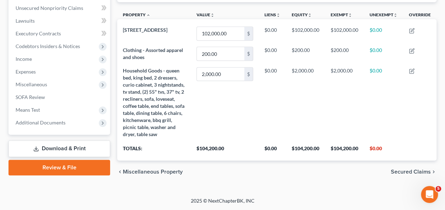
click at [266, 179] on div "chevron_left Miscellaneous Property Secured Claims chevron_right" at bounding box center [276, 172] width 319 height 23
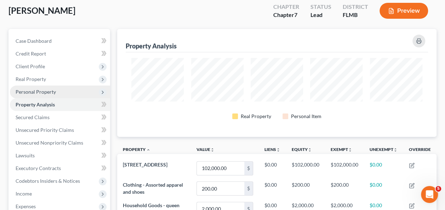
click at [45, 93] on span "Personal Property" at bounding box center [36, 92] width 40 height 6
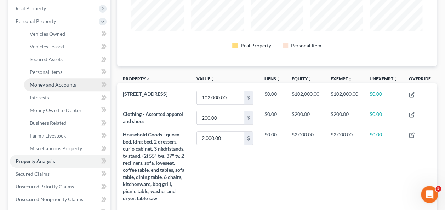
click at [55, 84] on span "Money and Accounts" at bounding box center [53, 85] width 46 height 6
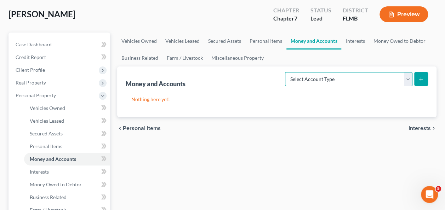
drag, startPoint x: 347, startPoint y: 83, endPoint x: 341, endPoint y: 85, distance: 6.0
click at [347, 83] on select "Select Account Type Brokerage Cash on Hand Certificates of Deposit Checking Acc…" at bounding box center [348, 79] width 127 height 14
select select "checking"
click at [287, 72] on select "Select Account Type Brokerage Cash on Hand Certificates of Deposit Checking Acc…" at bounding box center [348, 79] width 127 height 14
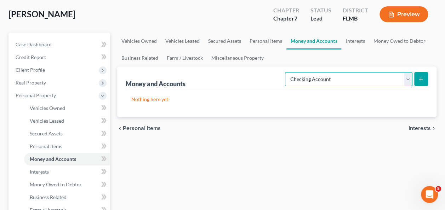
click at [314, 79] on select "Select Account Type Brokerage Cash on Hand Certificates of Deposit Checking Acc…" at bounding box center [348, 79] width 127 height 14
drag, startPoint x: 314, startPoint y: 79, endPoint x: 381, endPoint y: 79, distance: 67.2
click at [314, 79] on select "Select Account Type Brokerage Cash on Hand Certificates of Deposit Checking Acc…" at bounding box center [348, 79] width 127 height 14
click at [419, 78] on icon "submit" at bounding box center [421, 79] width 6 height 6
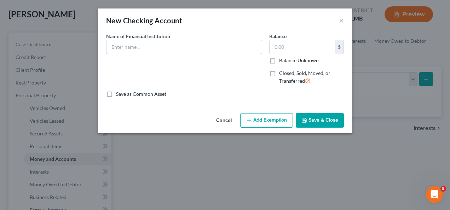
click at [142, 41] on input "text" at bounding box center [184, 46] width 155 height 13
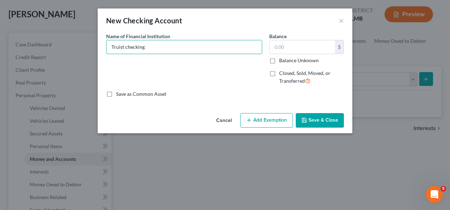
type input "Truist checking"
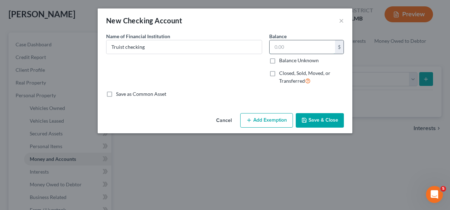
click at [284, 42] on input "text" at bounding box center [302, 46] width 65 height 13
click at [212, 80] on div "Name of Financial Institution * Truist checking" at bounding box center [184, 62] width 163 height 58
click at [294, 46] on input "text" at bounding box center [302, 46] width 65 height 13
type input "2,000"
click at [262, 122] on button "Add Exemption" at bounding box center [266, 120] width 53 height 15
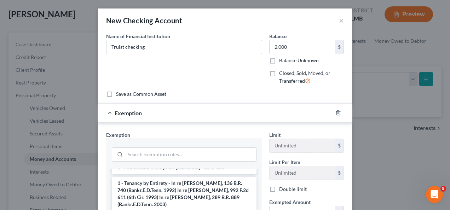
scroll to position [71, 0]
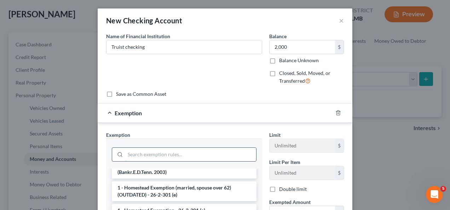
click at [147, 155] on input "search" at bounding box center [190, 154] width 131 height 13
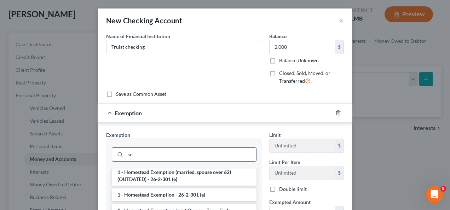
scroll to position [0, 0]
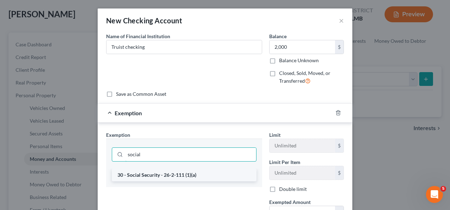
type input "social"
click at [179, 172] on li "30 - Social Security - 26-2-111 (1)(a)" at bounding box center [184, 175] width 145 height 13
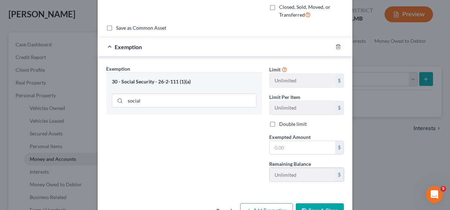
scroll to position [71, 0]
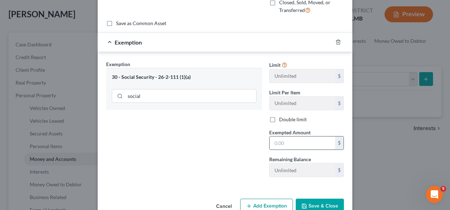
click at [291, 138] on input "text" at bounding box center [302, 143] width 65 height 13
type input "2000"
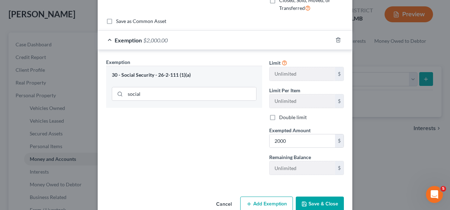
click at [309, 198] on button "Save & Close" at bounding box center [320, 204] width 48 height 15
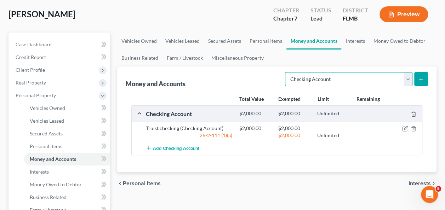
click at [343, 81] on select "Select Account Type Brokerage Cash on Hand Certificates of Deposit Checking Acc…" at bounding box center [348, 79] width 127 height 14
click at [287, 72] on select "Select Account Type Brokerage Cash on Hand Certificates of Deposit Checking Acc…" at bounding box center [348, 79] width 127 height 14
click at [422, 78] on icon "submit" at bounding box center [421, 79] width 6 height 6
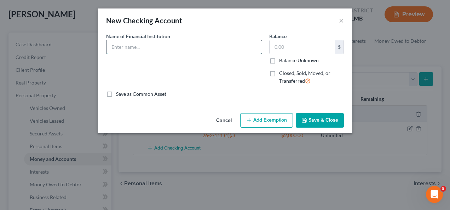
click at [162, 47] on input "text" at bounding box center [184, 46] width 155 height 13
type input "Regions"
type input "5"
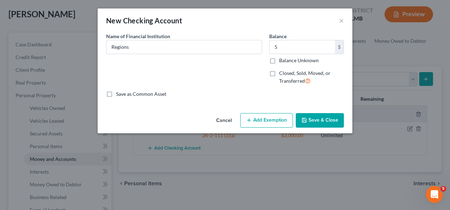
click at [263, 120] on button "Add Exemption" at bounding box center [266, 120] width 53 height 15
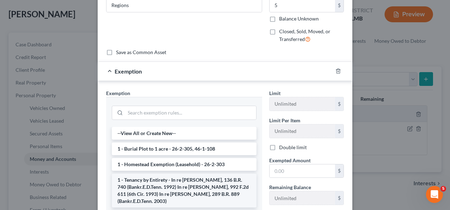
scroll to position [71, 0]
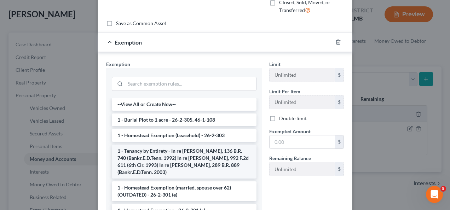
click at [188, 154] on li "1 - Tenancy by Entirety - In re [PERSON_NAME], 136 B.R. 740 (Bankr.E.D.Tenn. 19…" at bounding box center [184, 162] width 145 height 34
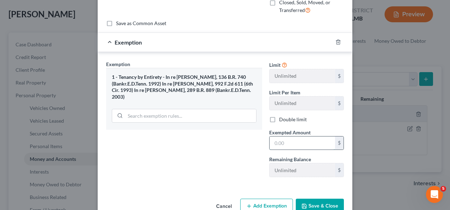
click at [293, 144] on input "text" at bounding box center [302, 143] width 65 height 13
type input "5"
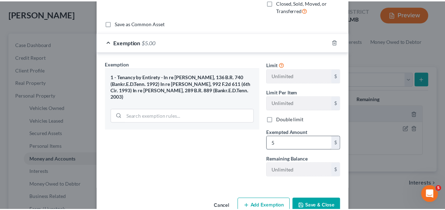
scroll to position [73, 0]
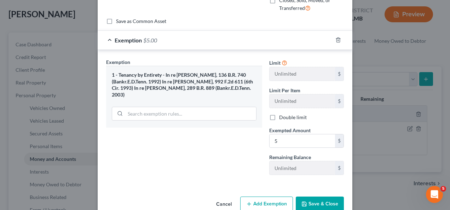
click at [315, 205] on button "Save & Close" at bounding box center [320, 204] width 48 height 15
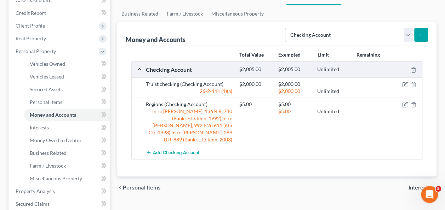
scroll to position [106, 0]
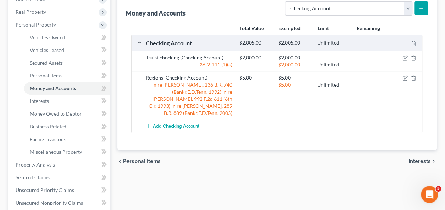
click at [279, 158] on div "chevron_left Personal Items Interests chevron_right" at bounding box center [276, 161] width 319 height 23
drag, startPoint x: 49, startPoint y: 101, endPoint x: 53, endPoint y: 99, distance: 5.1
click at [49, 101] on link "Interests" at bounding box center [67, 101] width 86 height 13
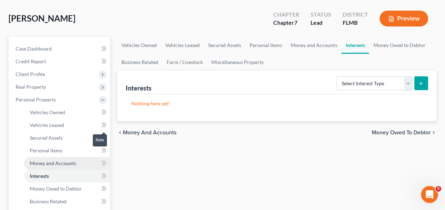
scroll to position [106, 0]
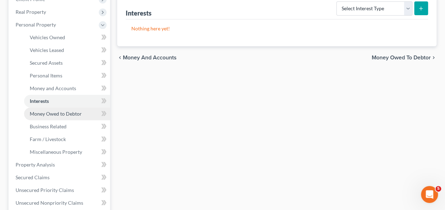
click at [42, 112] on span "Money Owed to Debtor" at bounding box center [56, 114] width 52 height 6
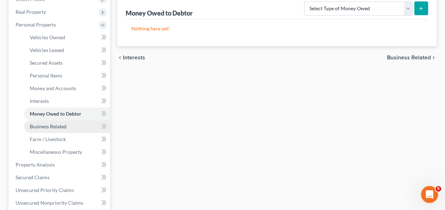
click at [42, 126] on span "Business Related" at bounding box center [48, 127] width 37 height 6
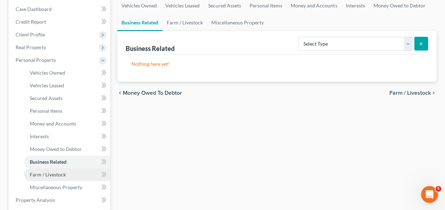
click at [57, 176] on span "Farm / Livestock" at bounding box center [48, 175] width 36 height 6
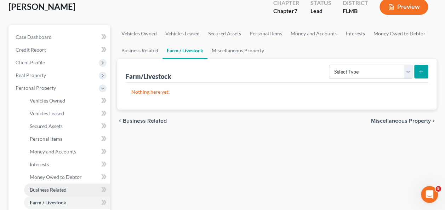
scroll to position [106, 0]
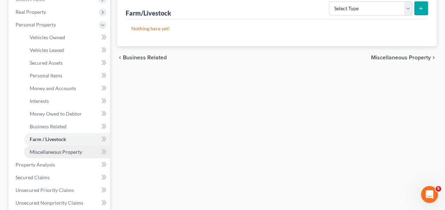
click at [41, 150] on span "Miscellaneous Property" at bounding box center [56, 152] width 52 height 6
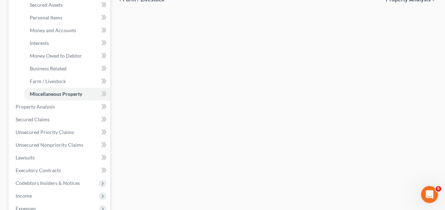
scroll to position [235, 0]
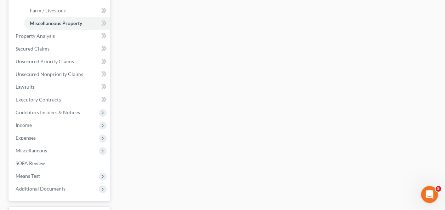
click at [234, 103] on div "Vehicles Owned Vehicles Leased Secured Assets Personal Items Money and Accounts…" at bounding box center [277, 37] width 326 height 409
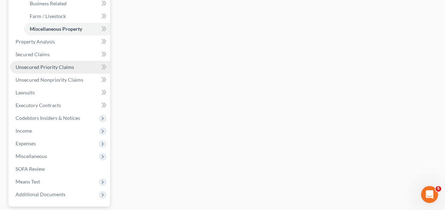
scroll to position [200, 0]
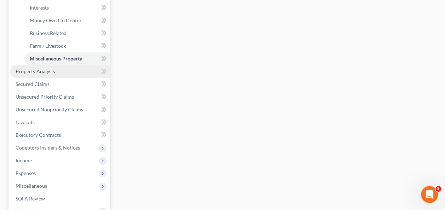
click at [32, 71] on span "Property Analysis" at bounding box center [35, 71] width 39 height 6
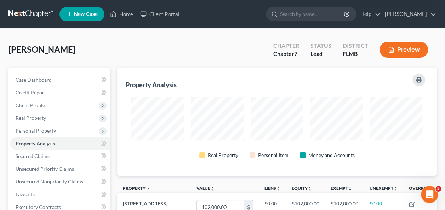
scroll to position [108, 319]
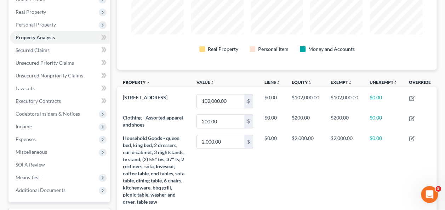
click at [371, 73] on div "Property Analysis Real Property Personal Item Money and Accounts Property unfol…" at bounding box center [276, 115] width 319 height 307
click at [368, 67] on div "Real Property Personal Item Money and Accounts" at bounding box center [277, 27] width 302 height 85
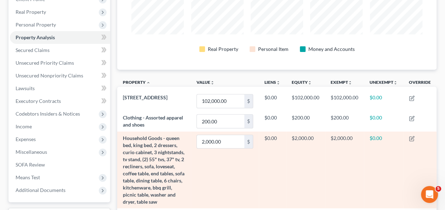
click at [353, 173] on td "$2,000.00" at bounding box center [344, 170] width 39 height 77
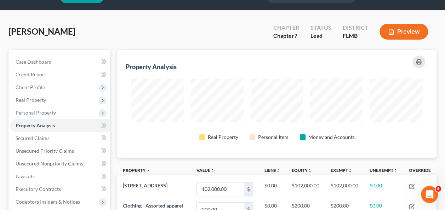
scroll to position [0, 0]
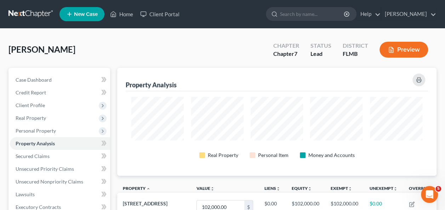
click at [220, 51] on div "[PERSON_NAME] Upgraded Chapter Chapter 7 Status Lead District [GEOGRAPHIC_DATA]…" at bounding box center [222, 52] width 428 height 31
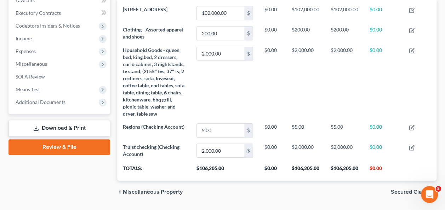
scroll to position [213, 0]
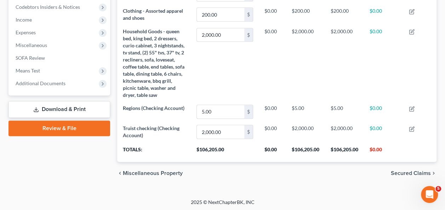
click at [330, 184] on div "chevron_left Miscellaneous Property Secured Claims chevron_right" at bounding box center [276, 173] width 319 height 23
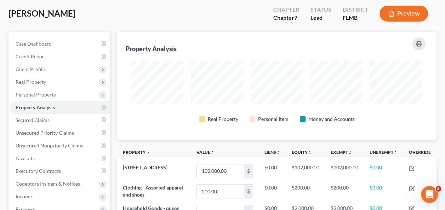
scroll to position [0, 0]
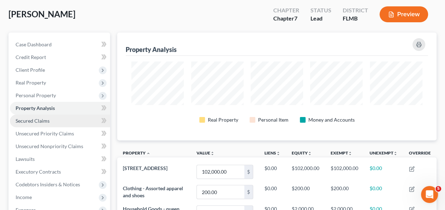
click at [25, 124] on link "Secured Claims" at bounding box center [60, 121] width 100 height 13
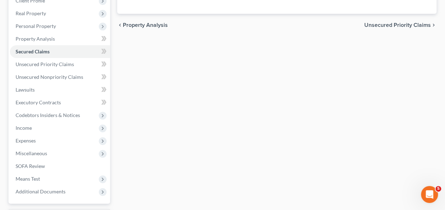
scroll to position [106, 0]
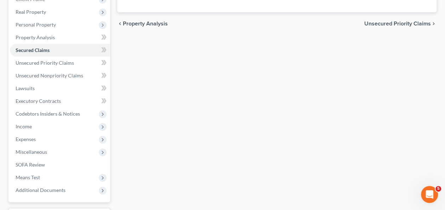
click at [197, 108] on div "Secured Claims New Claim Import CSV Export CSV Nothing here yet! Previous 1 Nex…" at bounding box center [277, 102] width 326 height 281
click at [197, 123] on div "Secured Claims New Claim Import CSV Export CSV Nothing here yet! Previous 1 Nex…" at bounding box center [277, 102] width 326 height 281
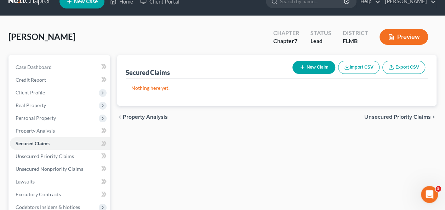
scroll to position [0, 0]
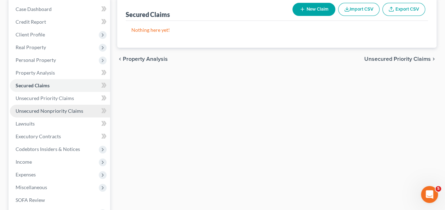
click at [54, 110] on span "Unsecured Nonpriority Claims" at bounding box center [50, 111] width 68 height 6
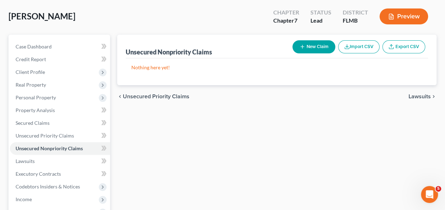
scroll to position [71, 0]
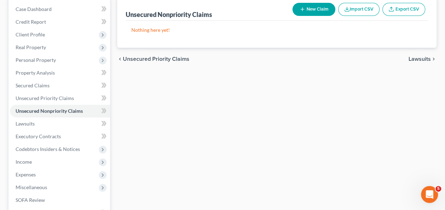
click at [228, 120] on div "Unsecured Nonpriority Claims New Claim Import CSV Export CSV Nothing here yet! …" at bounding box center [277, 137] width 326 height 281
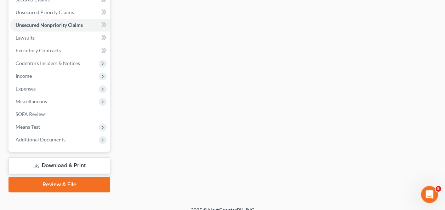
scroll to position [165, 0]
